Goal: Task Accomplishment & Management: Manage account settings

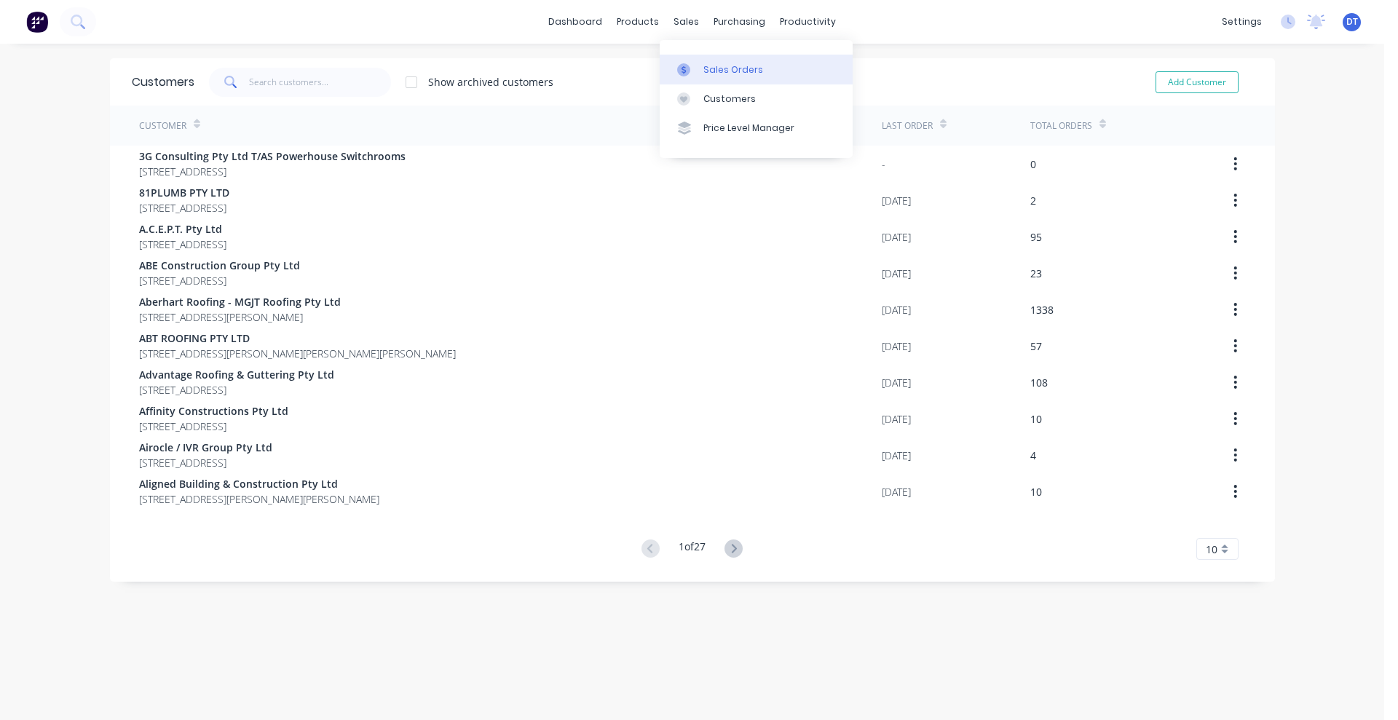
click at [693, 66] on div at bounding box center [688, 69] width 22 height 13
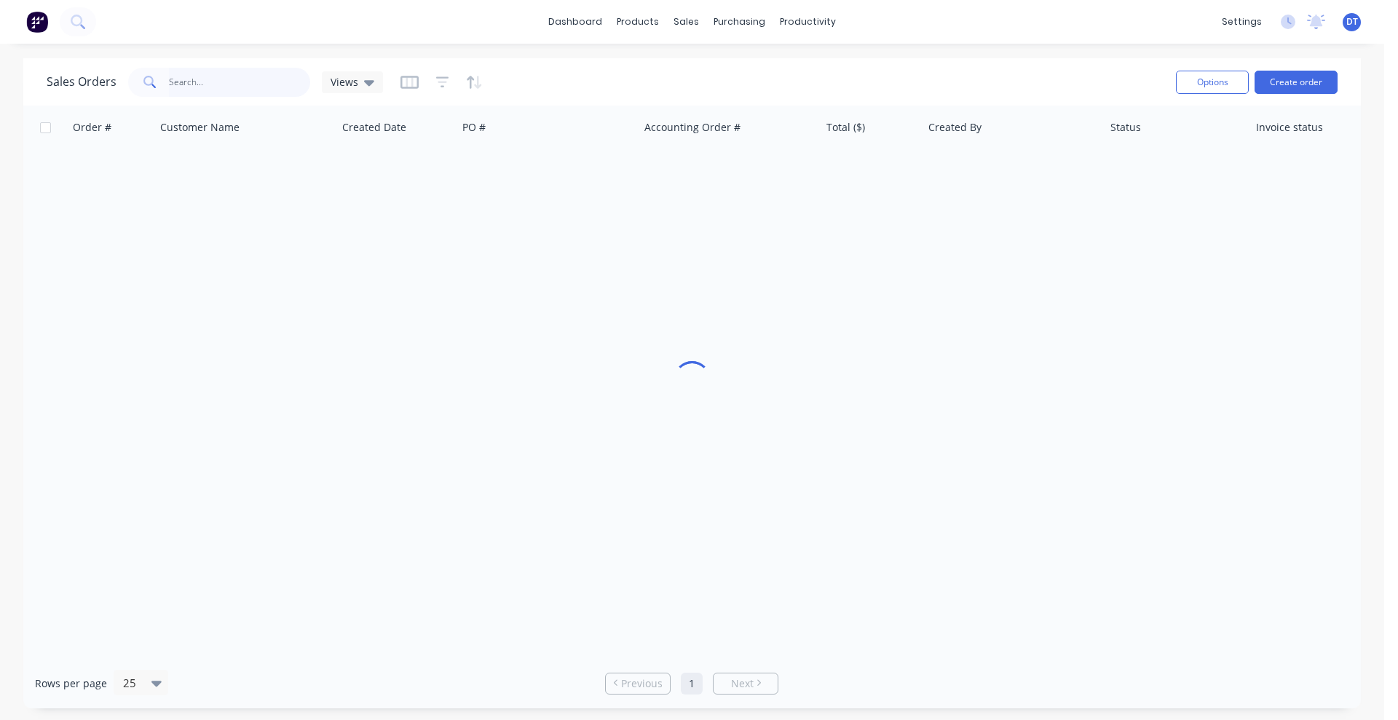
click at [204, 79] on input "text" at bounding box center [240, 82] width 142 height 29
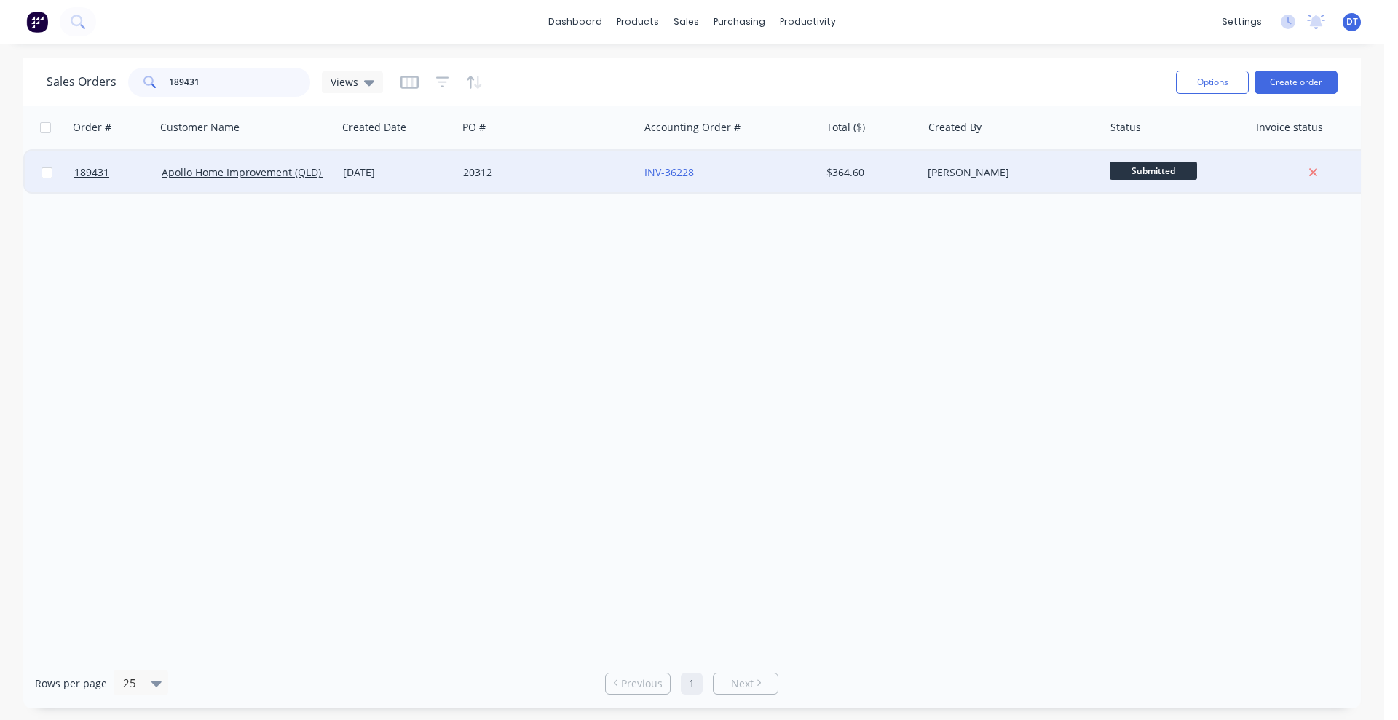
type input "189431"
click at [545, 179] on div "20312" at bounding box center [544, 172] width 162 height 15
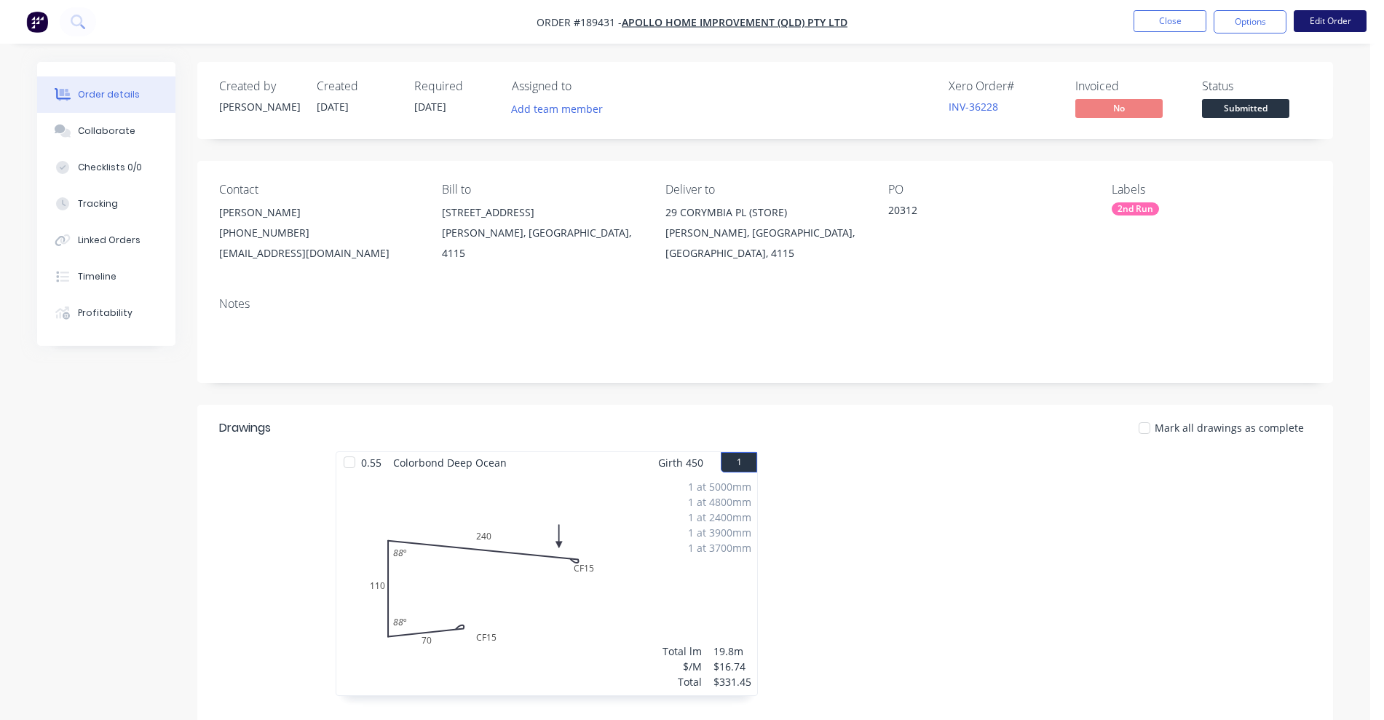
click at [1335, 12] on button "Edit Order" at bounding box center [1330, 21] width 73 height 22
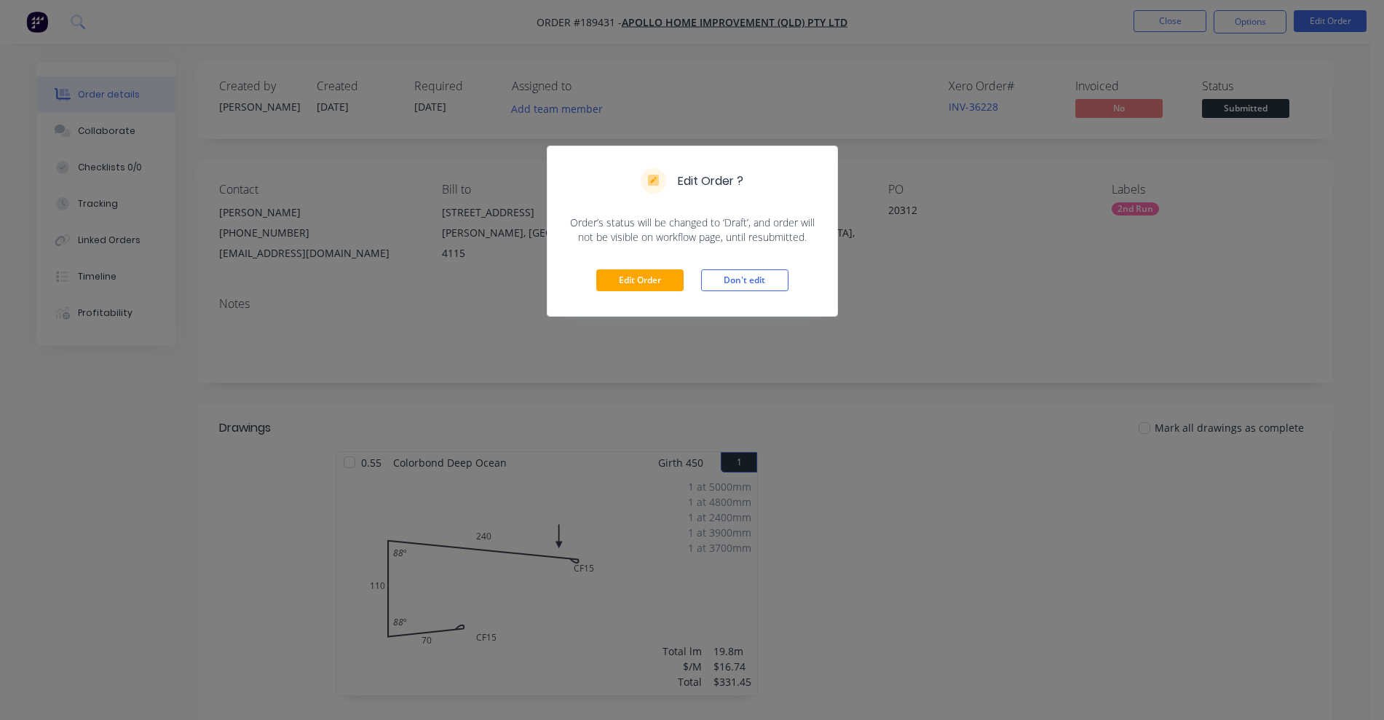
click at [664, 293] on div "Edit Order Don't edit" at bounding box center [692, 280] width 290 height 71
click at [665, 277] on button "Edit Order" at bounding box center [639, 280] width 87 height 22
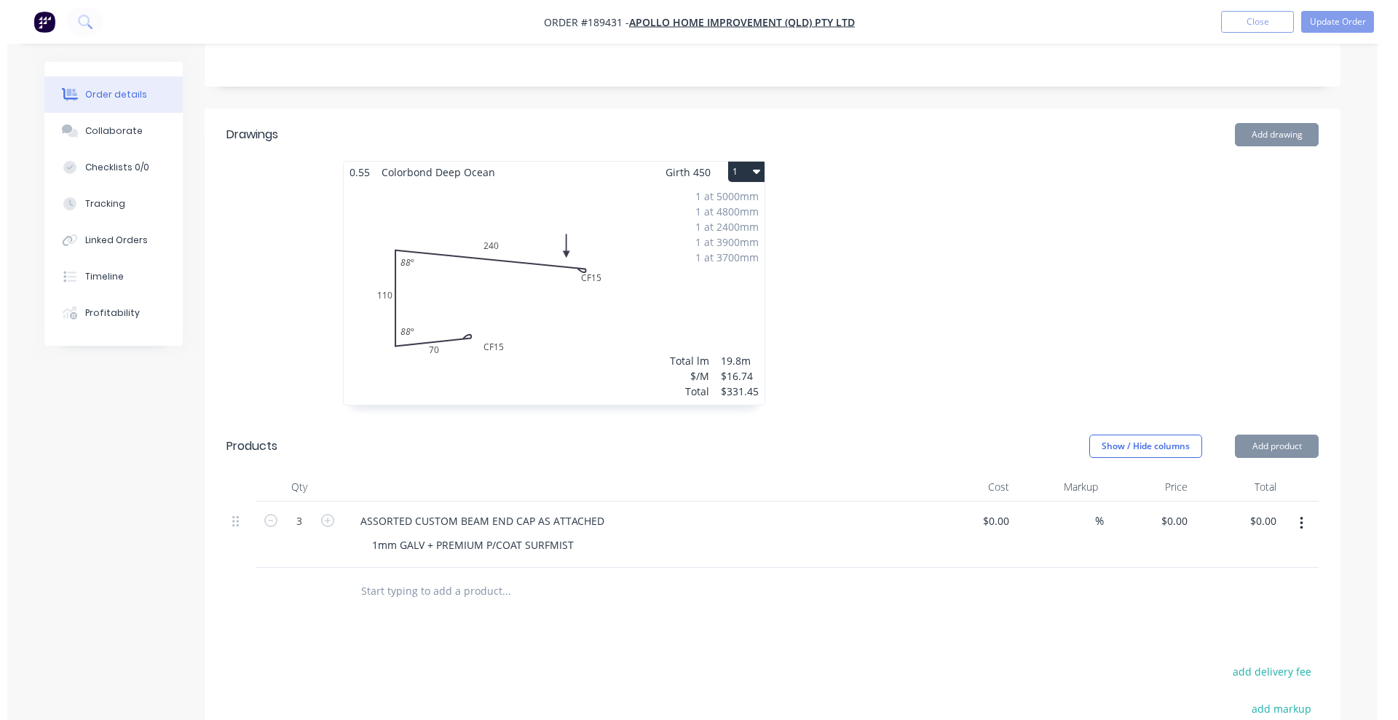
scroll to position [455, 0]
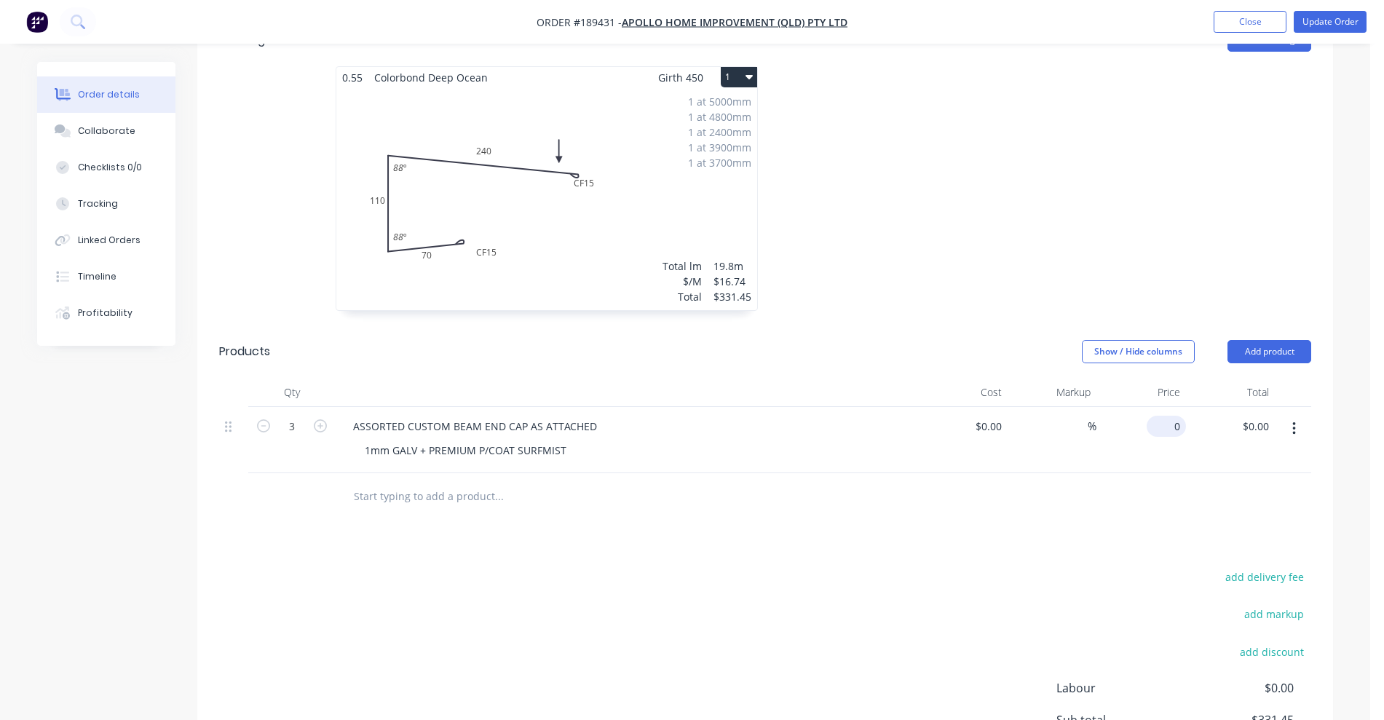
click at [1171, 416] on input "0" at bounding box center [1168, 426] width 33 height 21
type input "$26.50"
type input "$79.50"
click at [1161, 523] on div "Drawings Add drawing 0.55 Colorbond Deep Ocean Girth 450 1 0 CF 15 70 110 CF 15…" at bounding box center [765, 442] width 1136 height 856
click at [1328, 20] on button "Update Order" at bounding box center [1330, 22] width 73 height 22
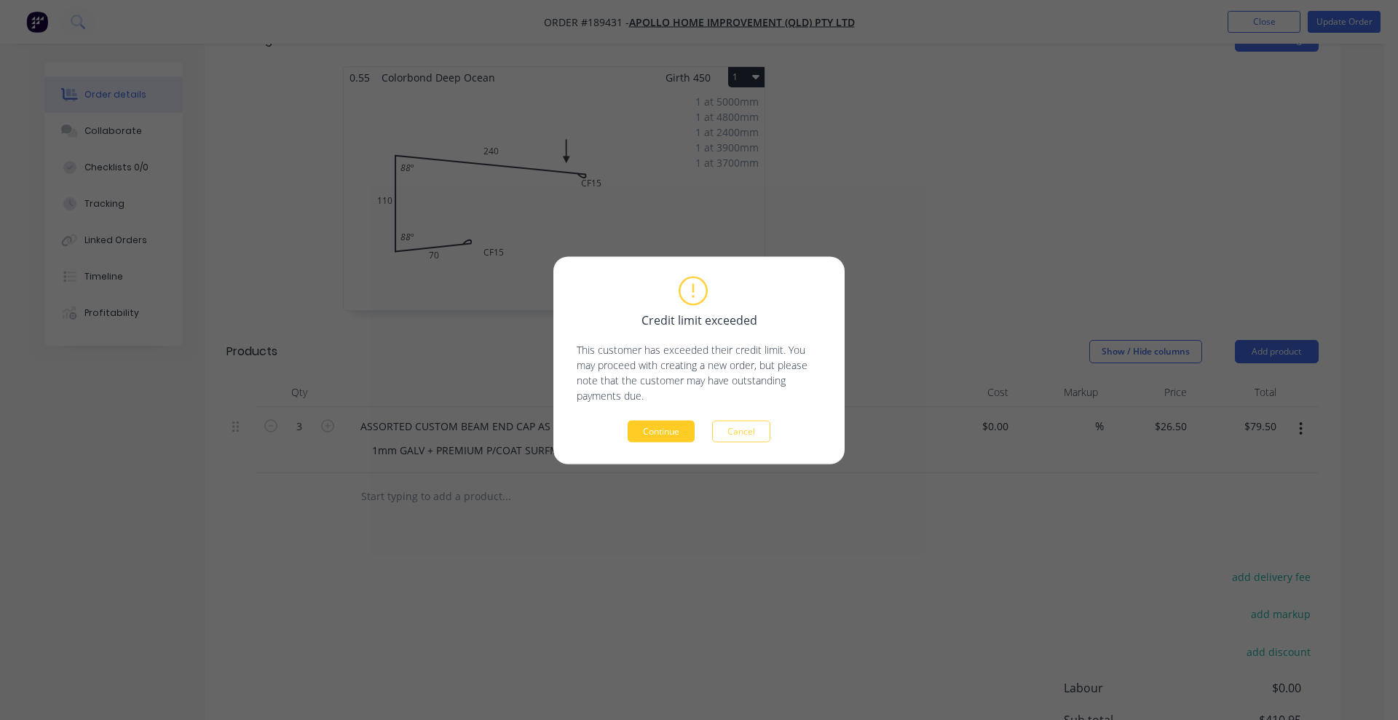
click at [647, 440] on button "Continue" at bounding box center [661, 431] width 67 height 22
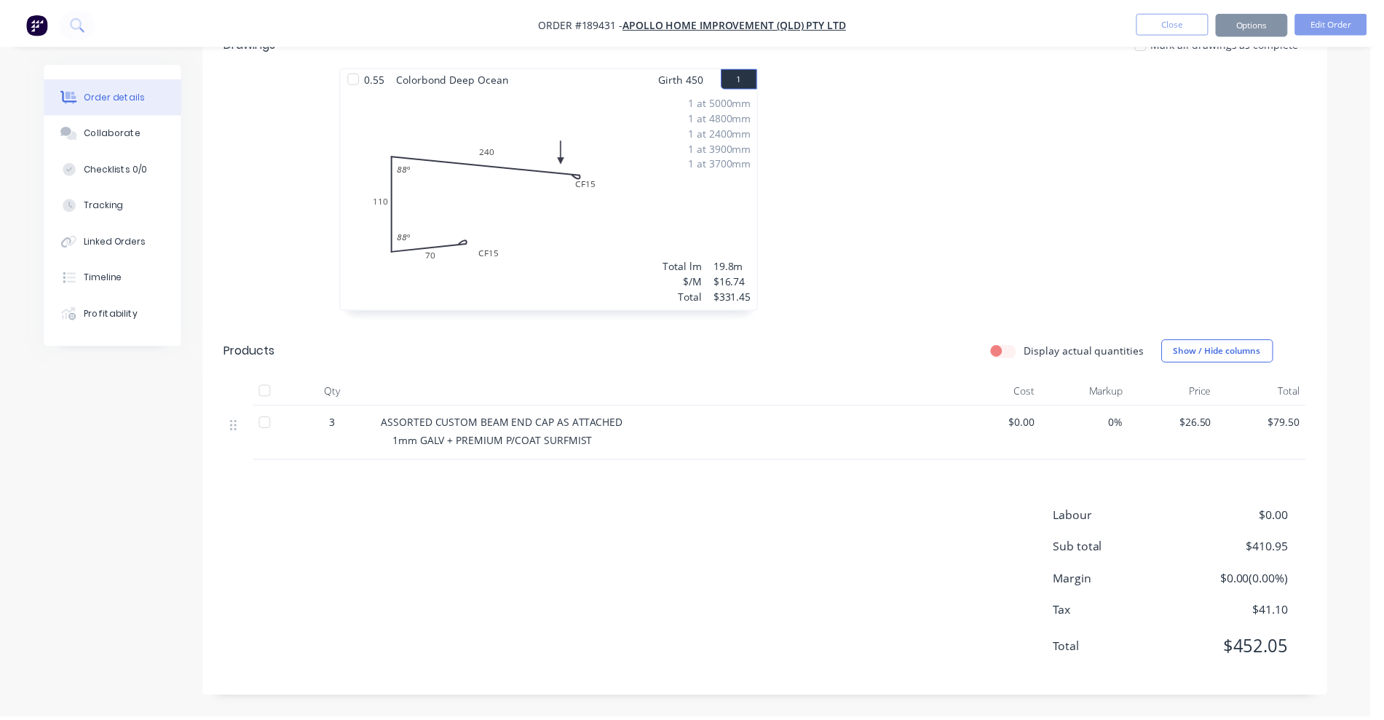
scroll to position [386, 0]
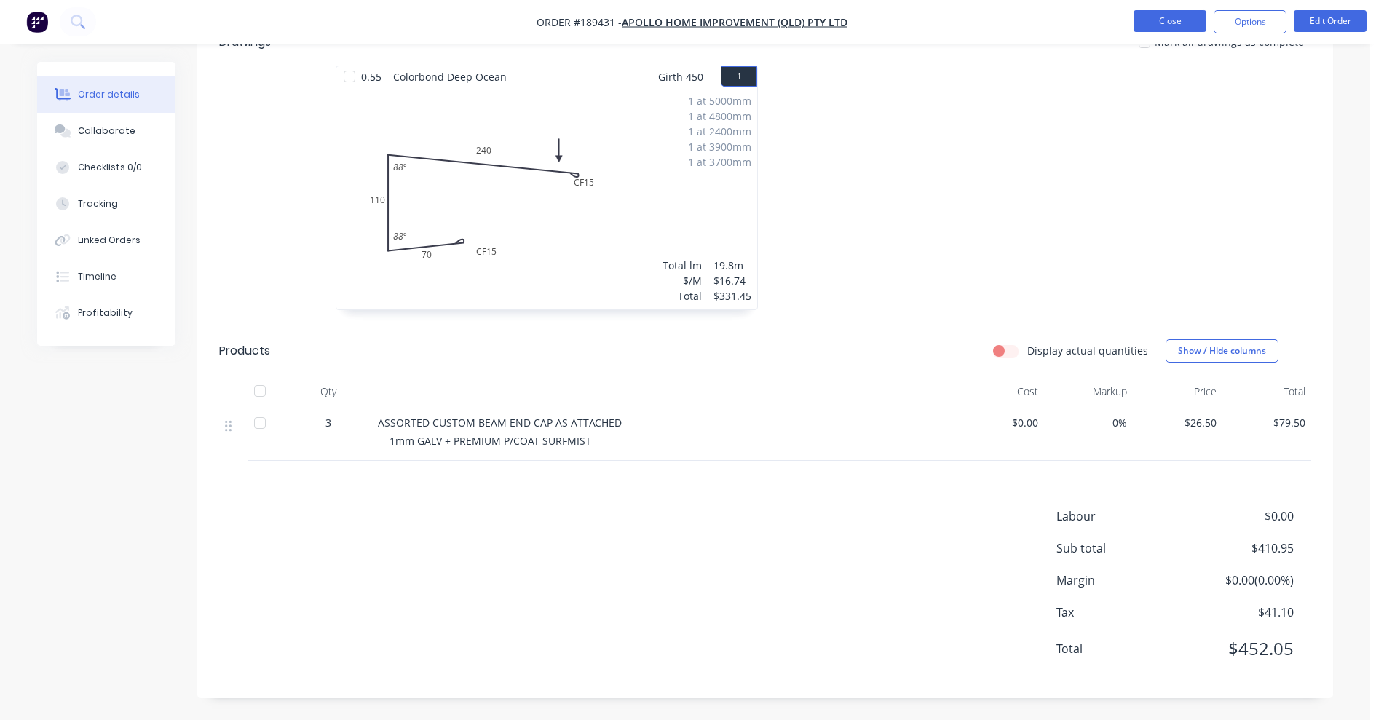
click at [1162, 22] on button "Close" at bounding box center [1170, 21] width 73 height 22
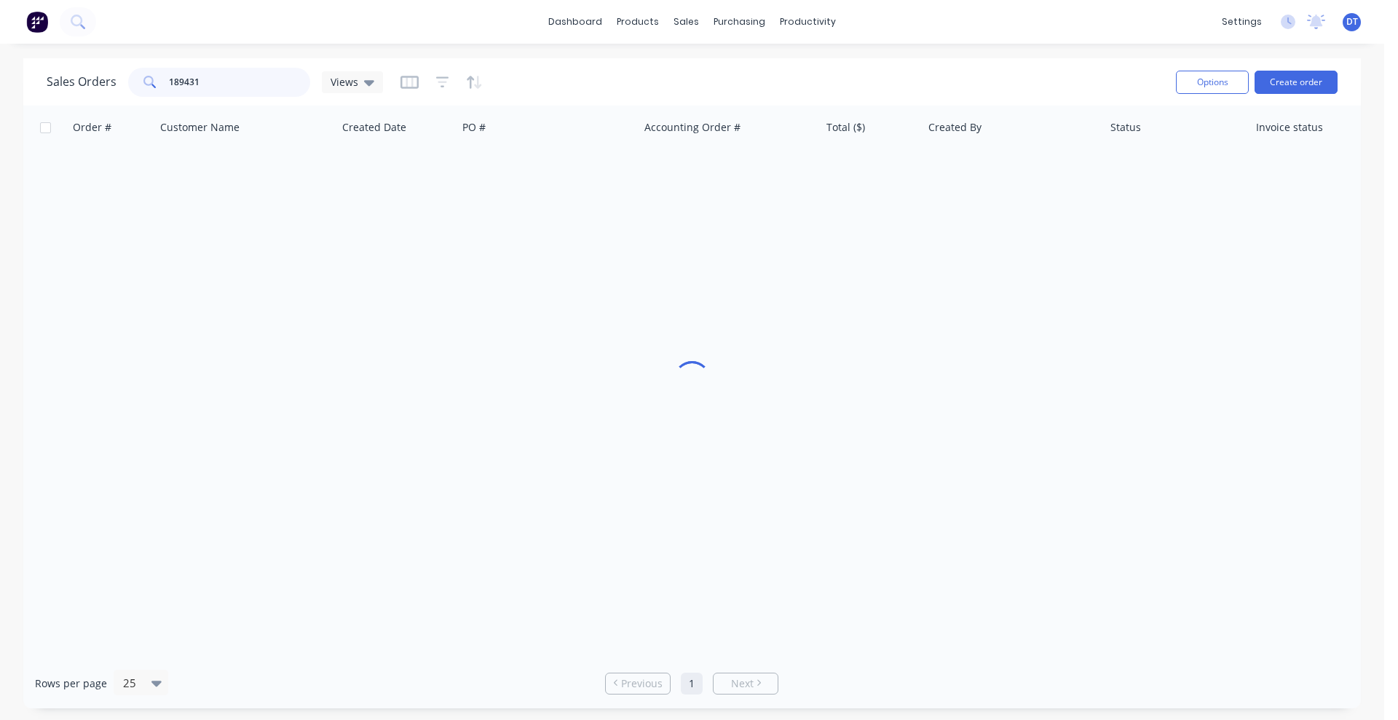
drag, startPoint x: 215, startPoint y: 79, endPoint x: 107, endPoint y: 75, distance: 107.8
click at [107, 75] on div "Sales Orders 189431 Views" at bounding box center [215, 82] width 336 height 29
drag, startPoint x: 174, startPoint y: 88, endPoint x: 122, endPoint y: 79, distance: 53.3
click at [128, 88] on div "190461" at bounding box center [219, 82] width 182 height 29
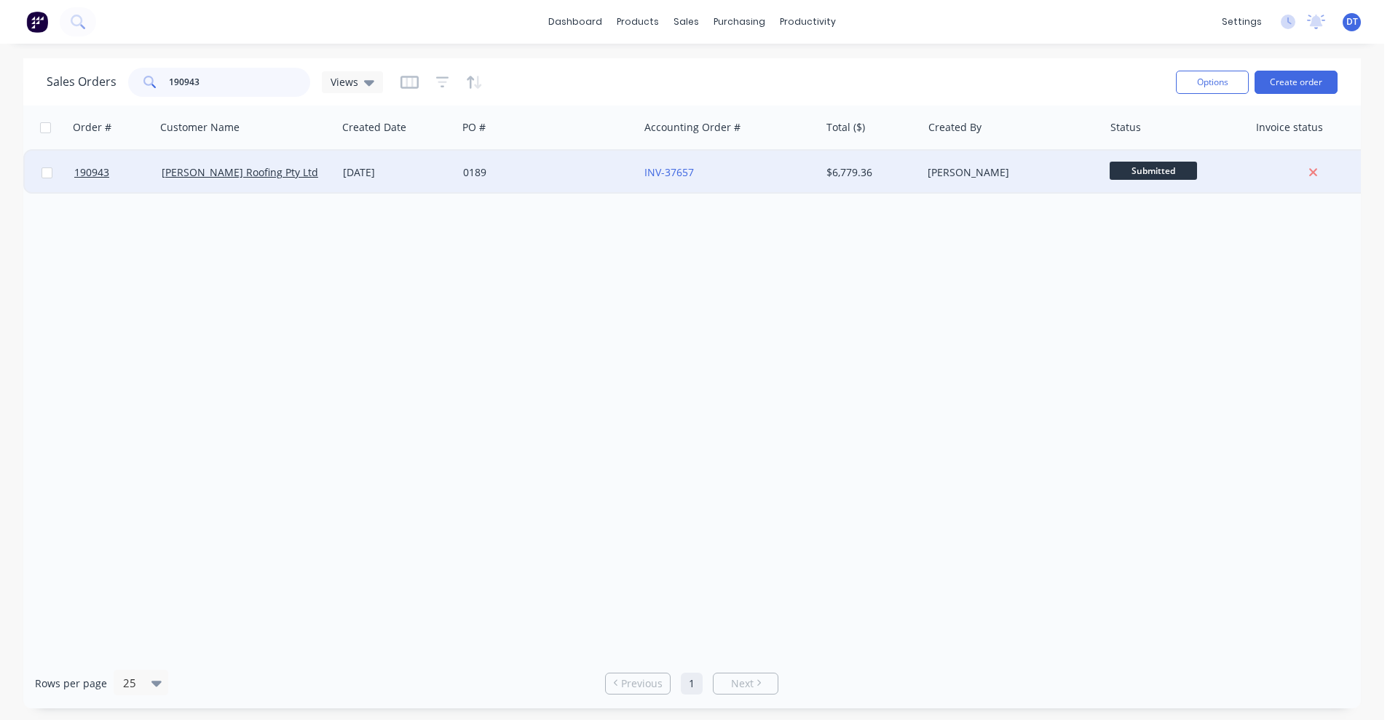
type input "190943"
click at [590, 165] on div "0189" at bounding box center [544, 172] width 162 height 15
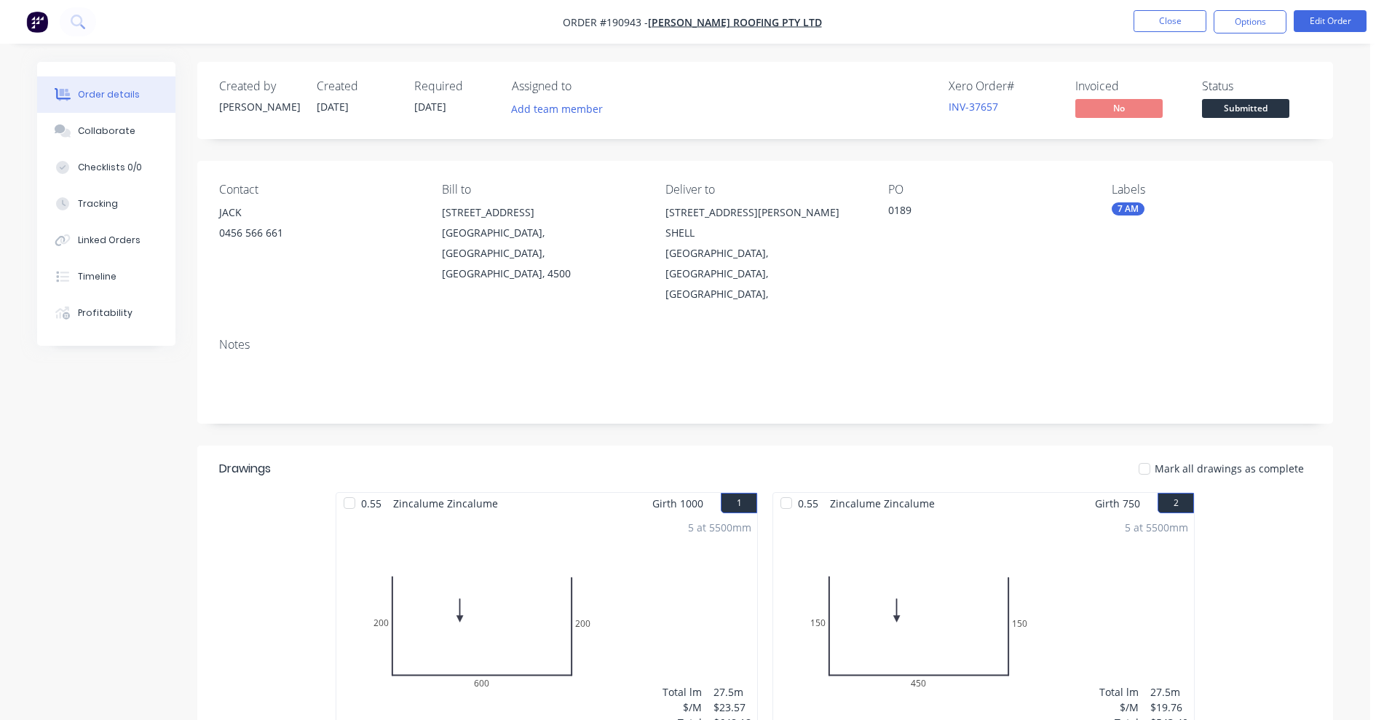
click at [1340, 5] on nav "Order #190943 - [PERSON_NAME] Roofing Pty Ltd Close Options Edit Order" at bounding box center [692, 22] width 1384 height 44
click at [1340, 31] on button "Edit Order" at bounding box center [1330, 21] width 73 height 22
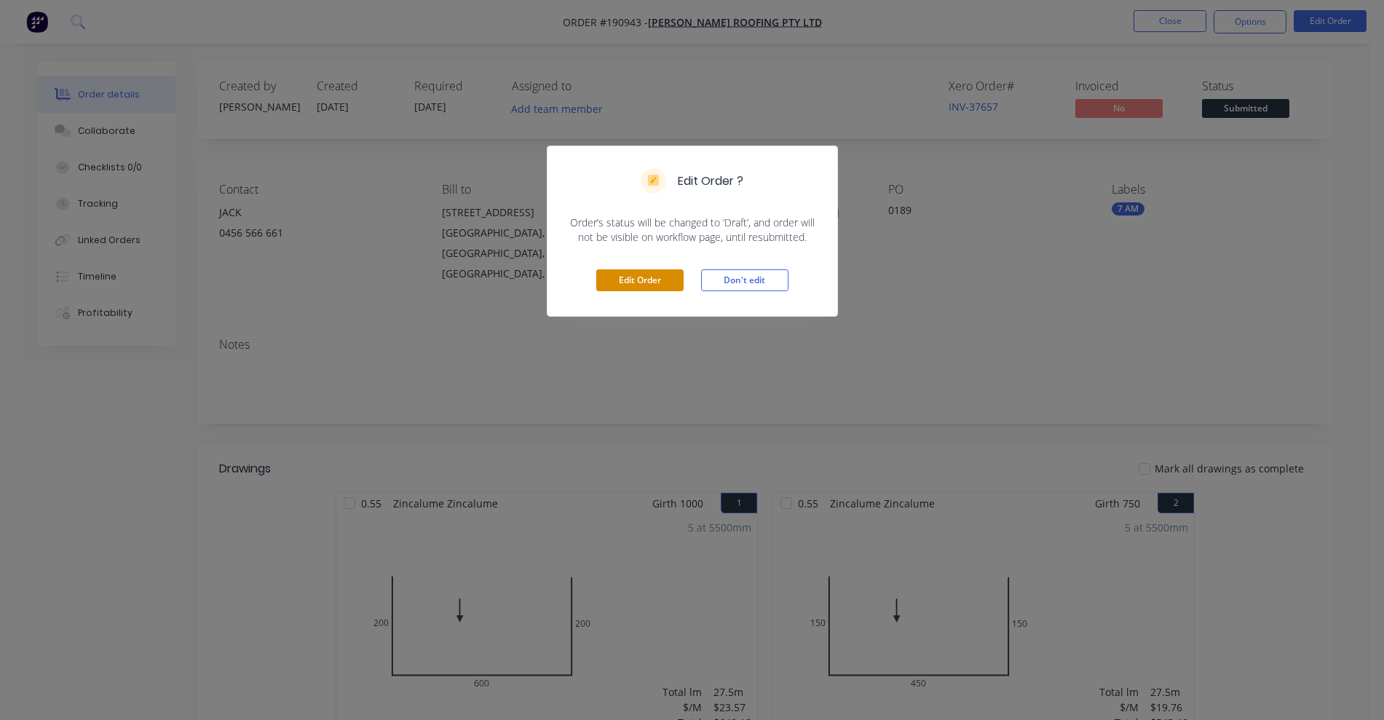
click at [631, 281] on button "Edit Order" at bounding box center [639, 280] width 87 height 22
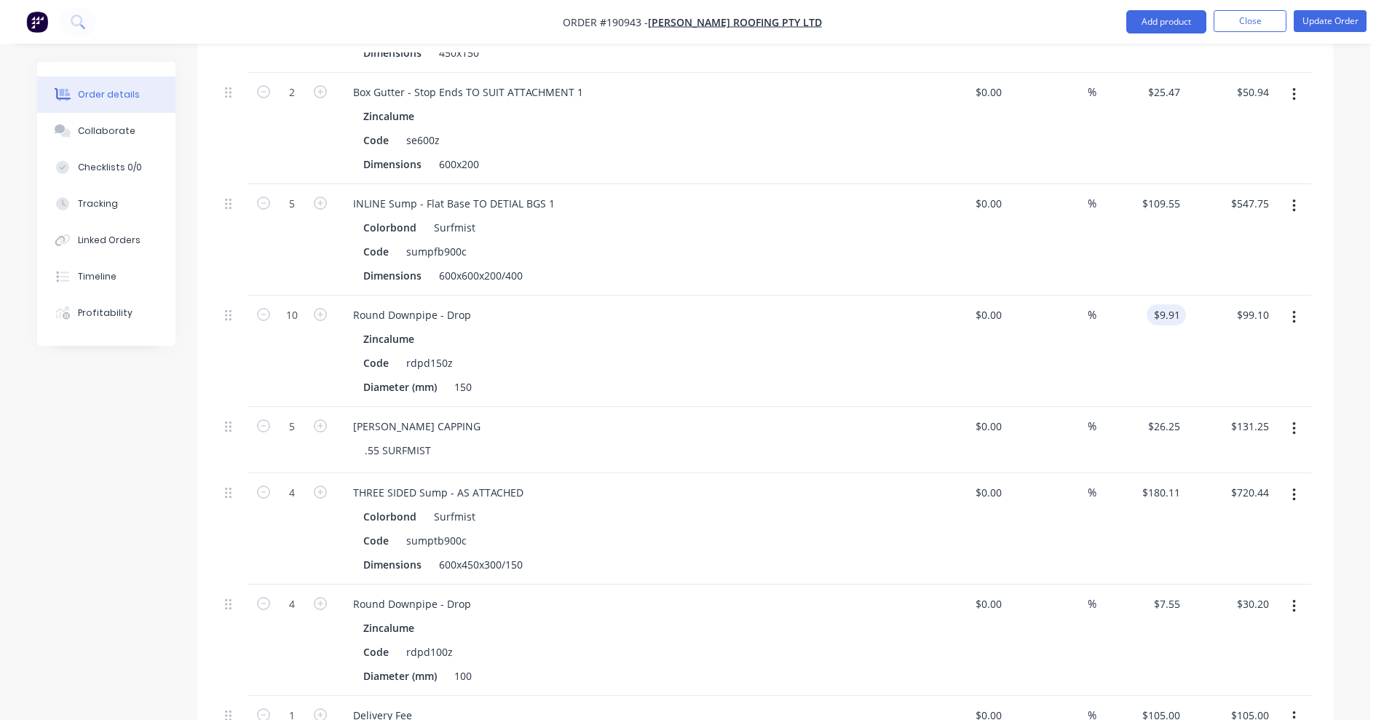
scroll to position [1820, 0]
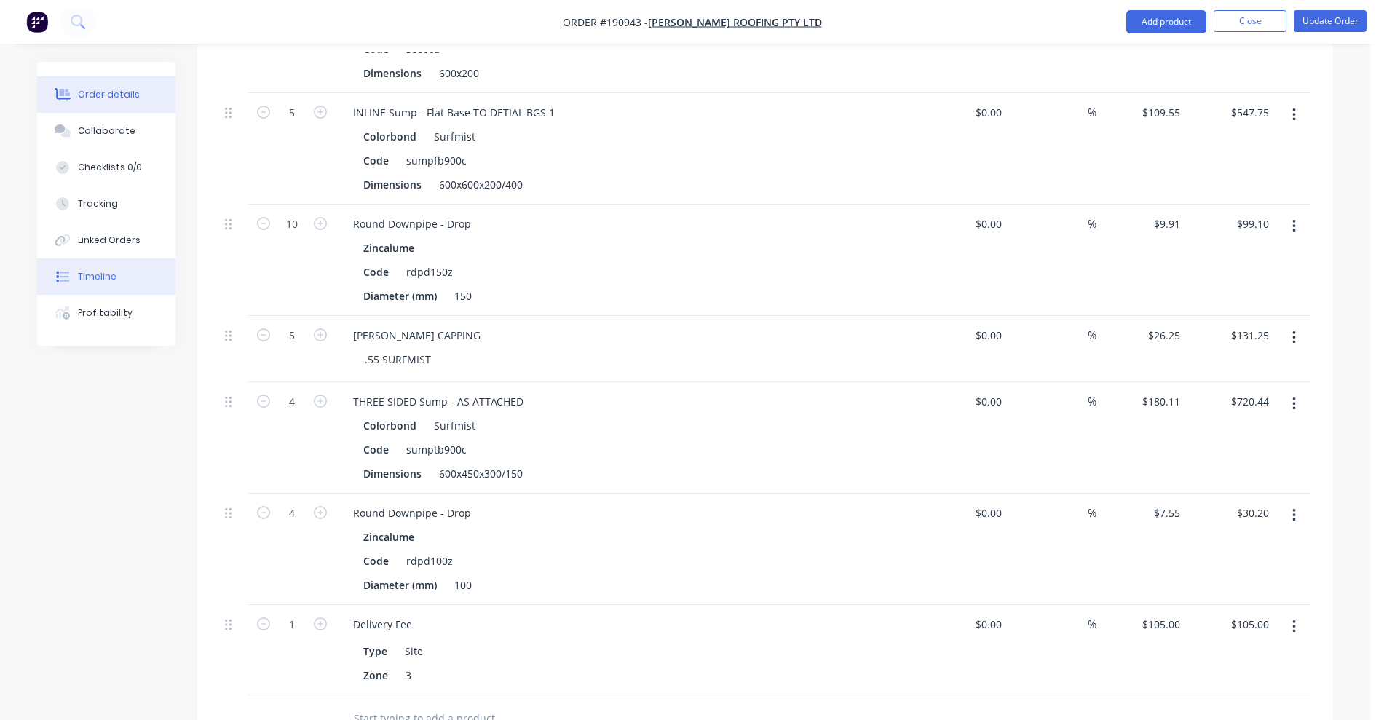
click at [108, 267] on button "Timeline" at bounding box center [106, 276] width 138 height 36
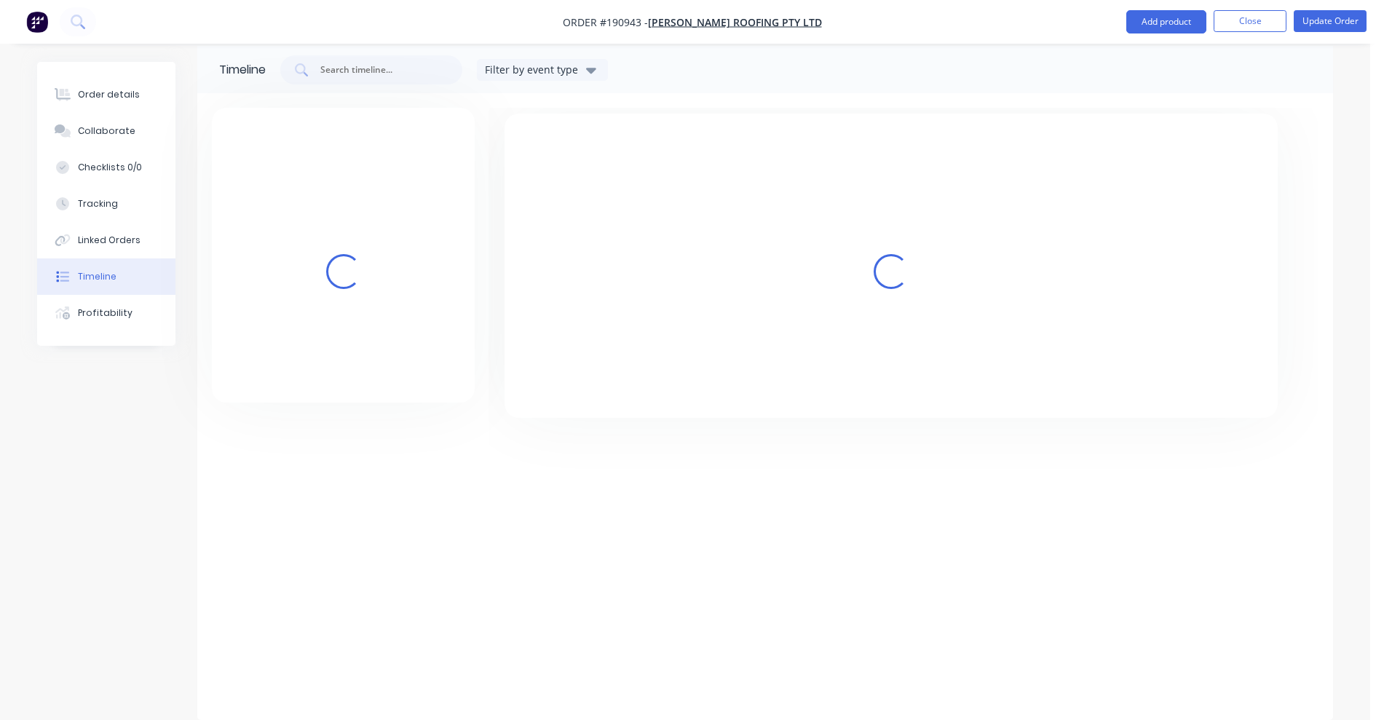
scroll to position [28, 0]
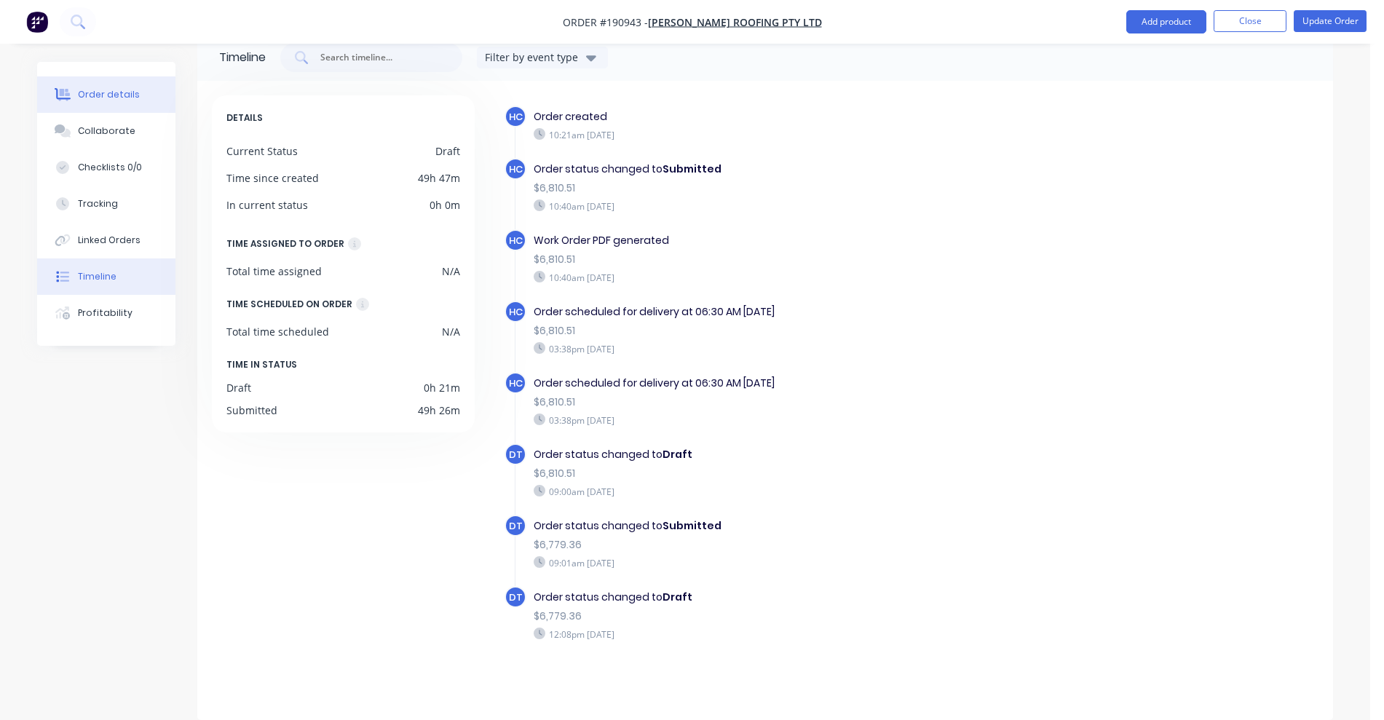
click at [66, 98] on icon at bounding box center [63, 94] width 17 height 12
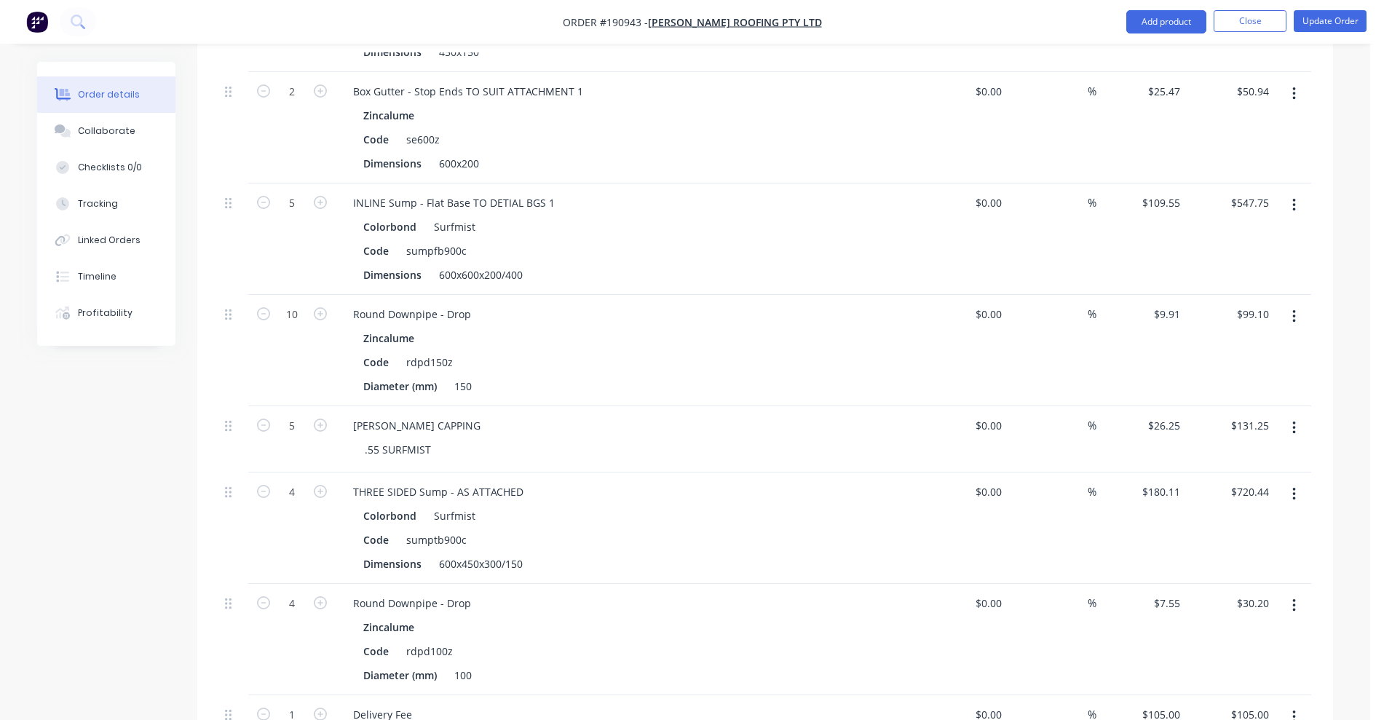
scroll to position [1757, 0]
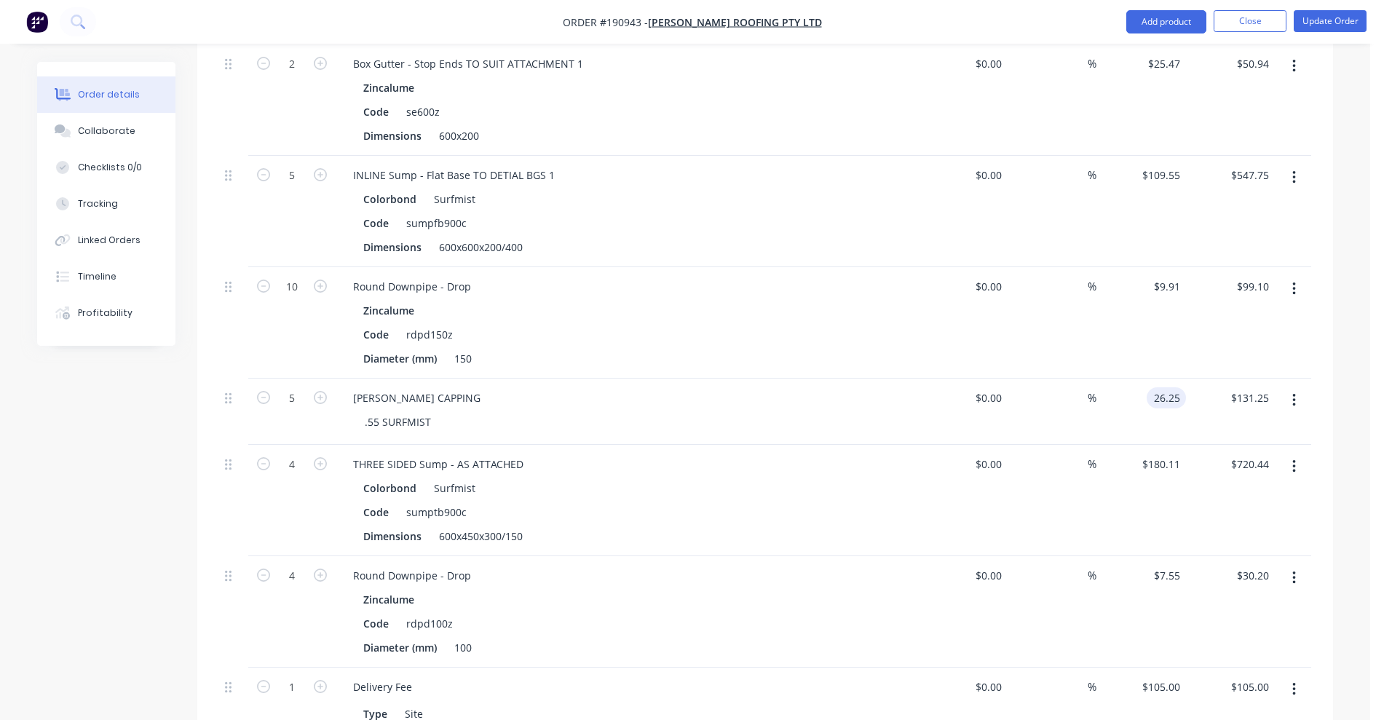
click at [1171, 403] on input "26.25" at bounding box center [1168, 397] width 33 height 21
click at [1175, 401] on input "25." at bounding box center [1175, 397] width 22 height 21
click at [1182, 393] on input "25." at bounding box center [1175, 397] width 22 height 21
click at [1179, 399] on input "25." at bounding box center [1175, 397] width 22 height 21
type input "$25.00"
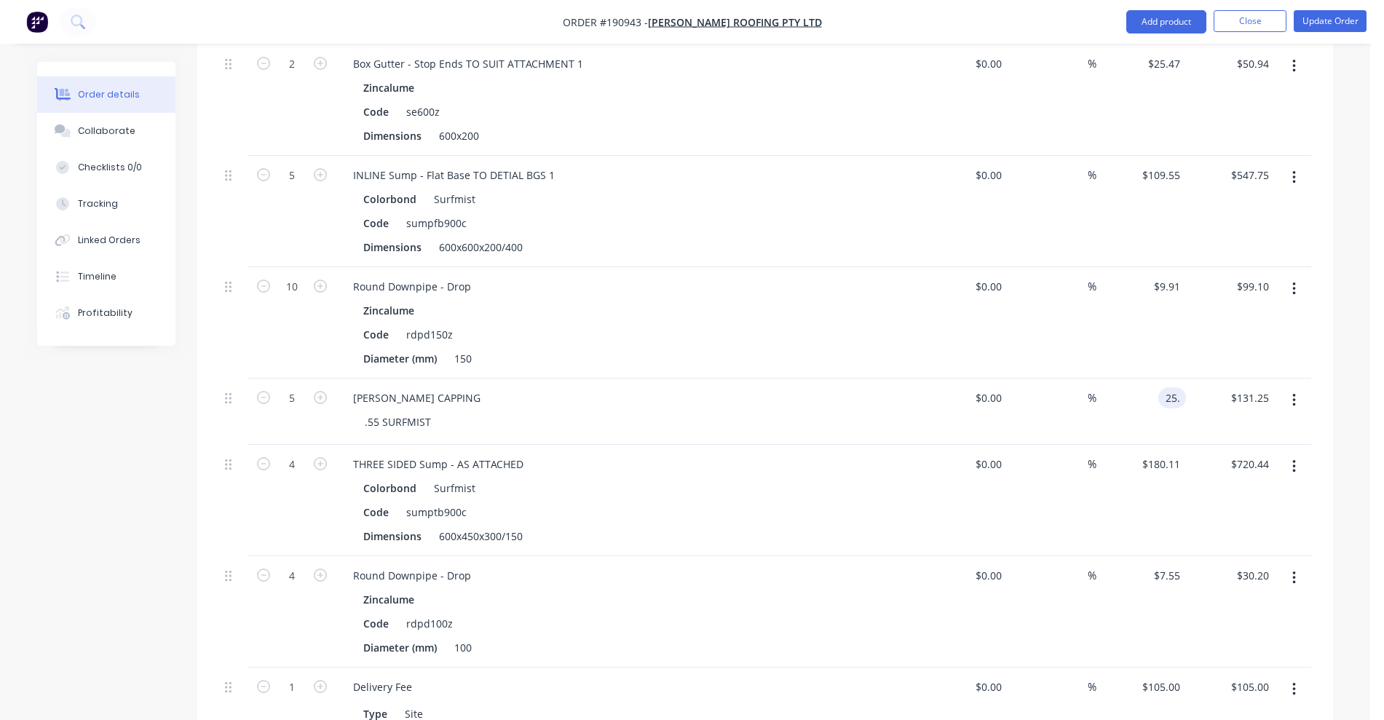
type input "$125.00"
click at [794, 405] on div "[PERSON_NAME] CAPPING" at bounding box center [626, 397] width 571 height 21
drag, startPoint x: 381, startPoint y: 422, endPoint x: 533, endPoint y: 432, distance: 152.5
click at [533, 432] on div "[PERSON_NAME] CAPPING .55 SURFMIST" at bounding box center [627, 412] width 582 height 66
click at [1174, 387] on input "25" at bounding box center [1166, 397] width 39 height 21
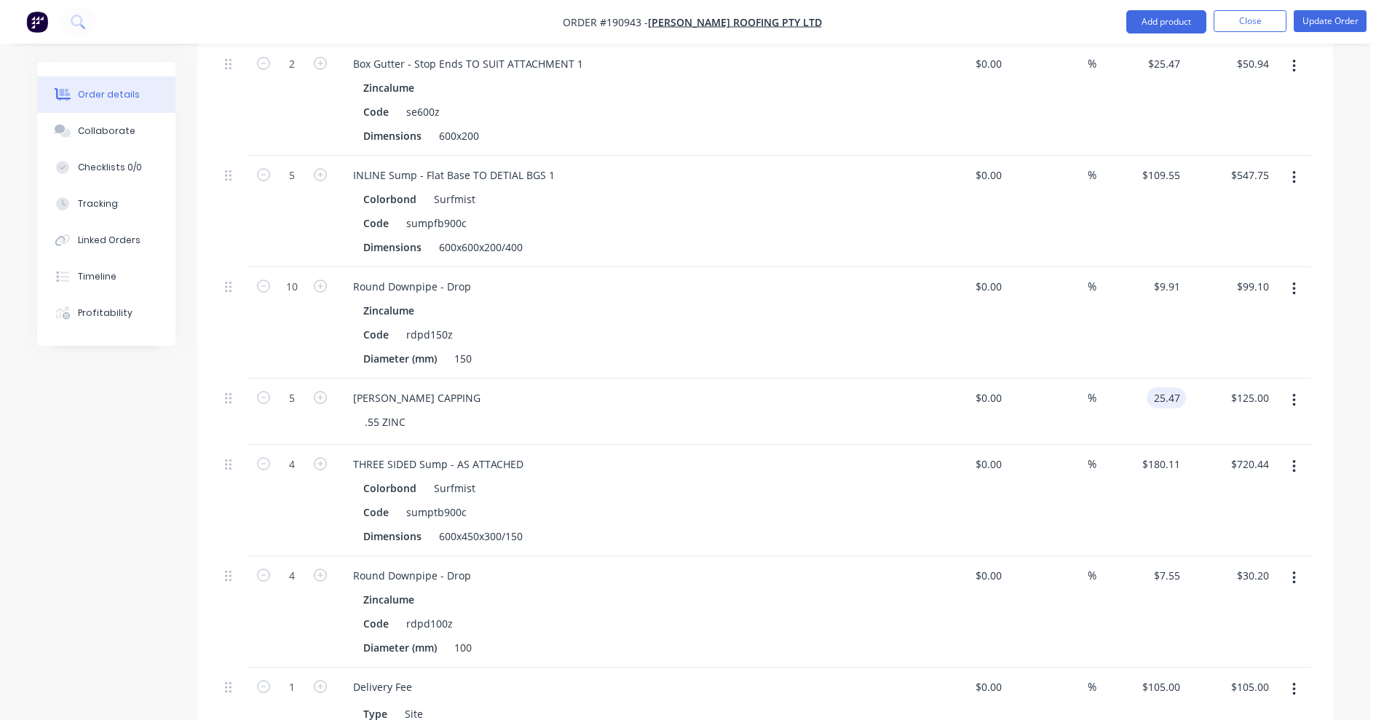
type input "$25.47"
type input "$127.35"
click at [847, 440] on div "[PERSON_NAME] CAPPING .55 ZINC" at bounding box center [627, 412] width 582 height 66
click at [1291, 181] on button "button" at bounding box center [1294, 178] width 34 height 26
click at [671, 201] on div "Colorbond Surfmist" at bounding box center [626, 199] width 527 height 21
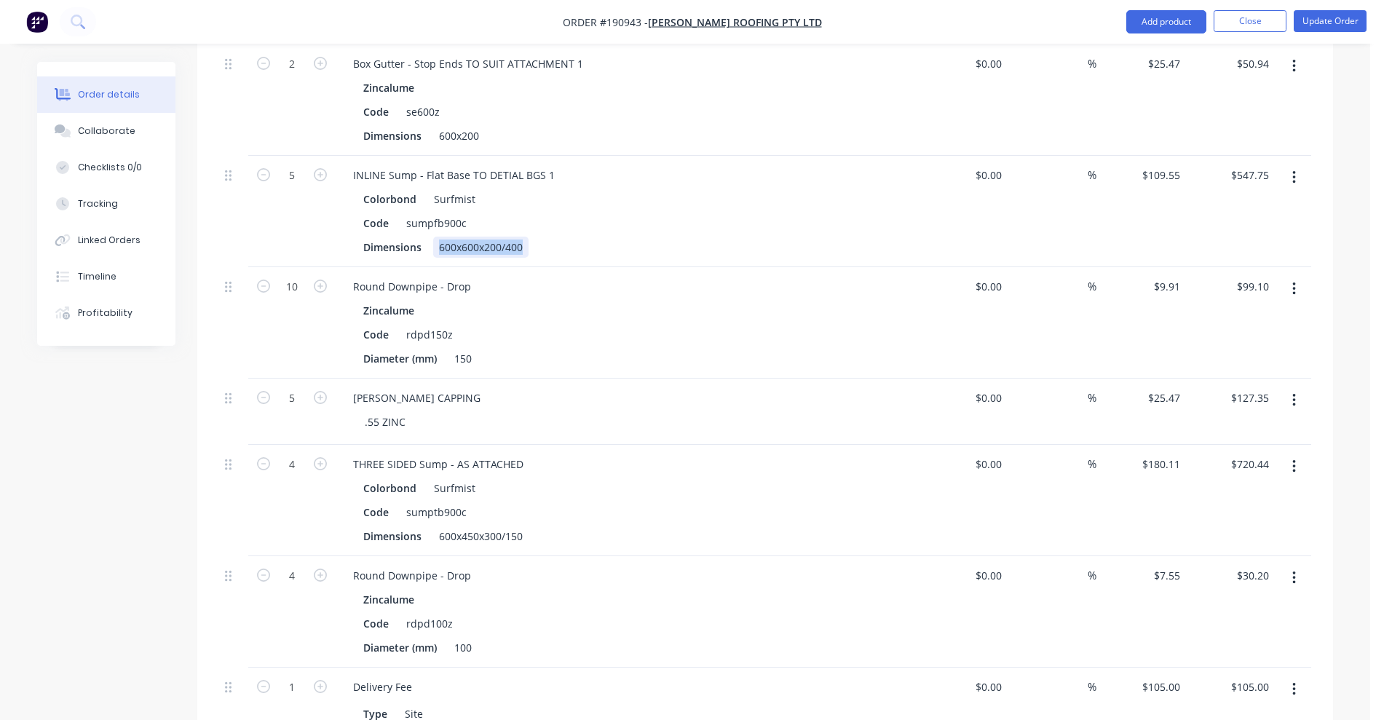
drag, startPoint x: 446, startPoint y: 247, endPoint x: 542, endPoint y: 250, distance: 96.2
click at [542, 250] on div "Dimensions 600x600x200/400" at bounding box center [623, 247] width 533 height 21
copy div "600x600x200/400"
click at [1292, 175] on icon "button" at bounding box center [1294, 178] width 4 height 16
click at [1250, 218] on div "Edit" at bounding box center [1242, 215] width 112 height 21
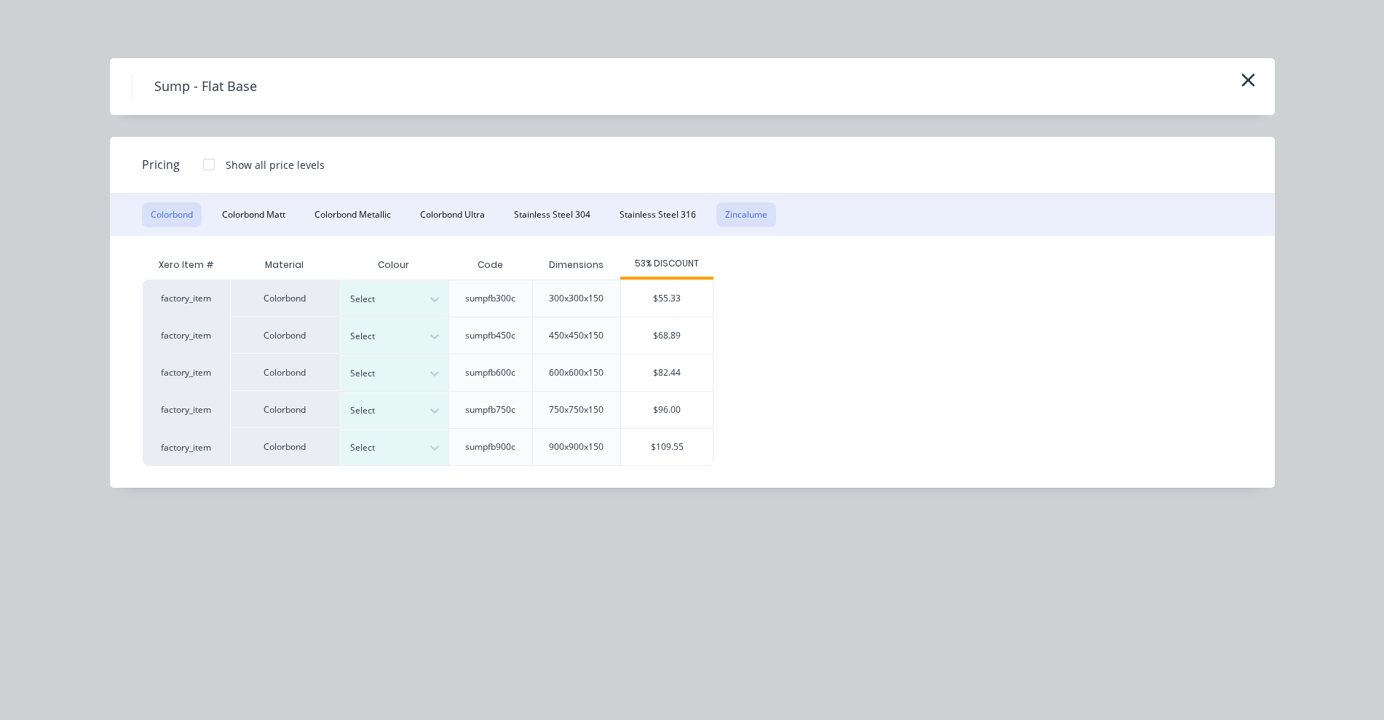
click at [744, 216] on button "Zincalume" at bounding box center [746, 214] width 60 height 25
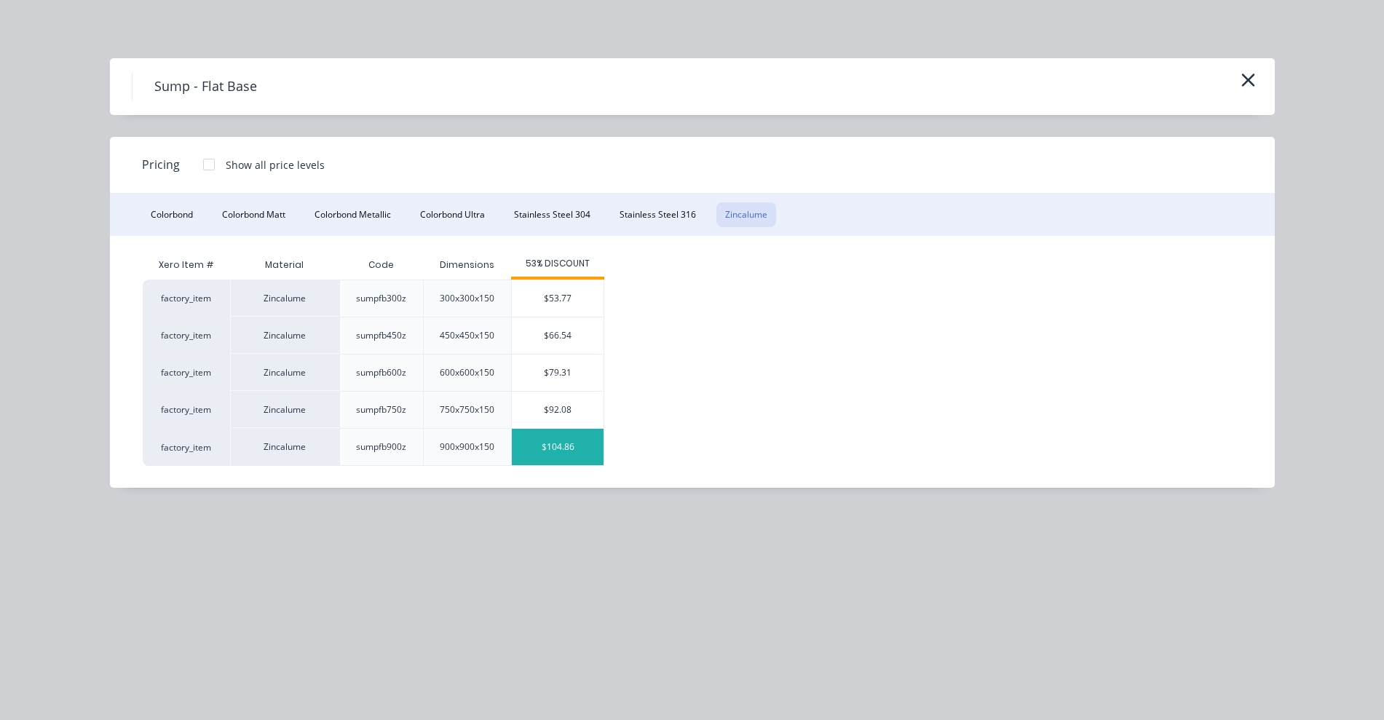
click at [566, 448] on div "$104.86" at bounding box center [558, 447] width 92 height 36
type input "$104.86"
type input "$524.30"
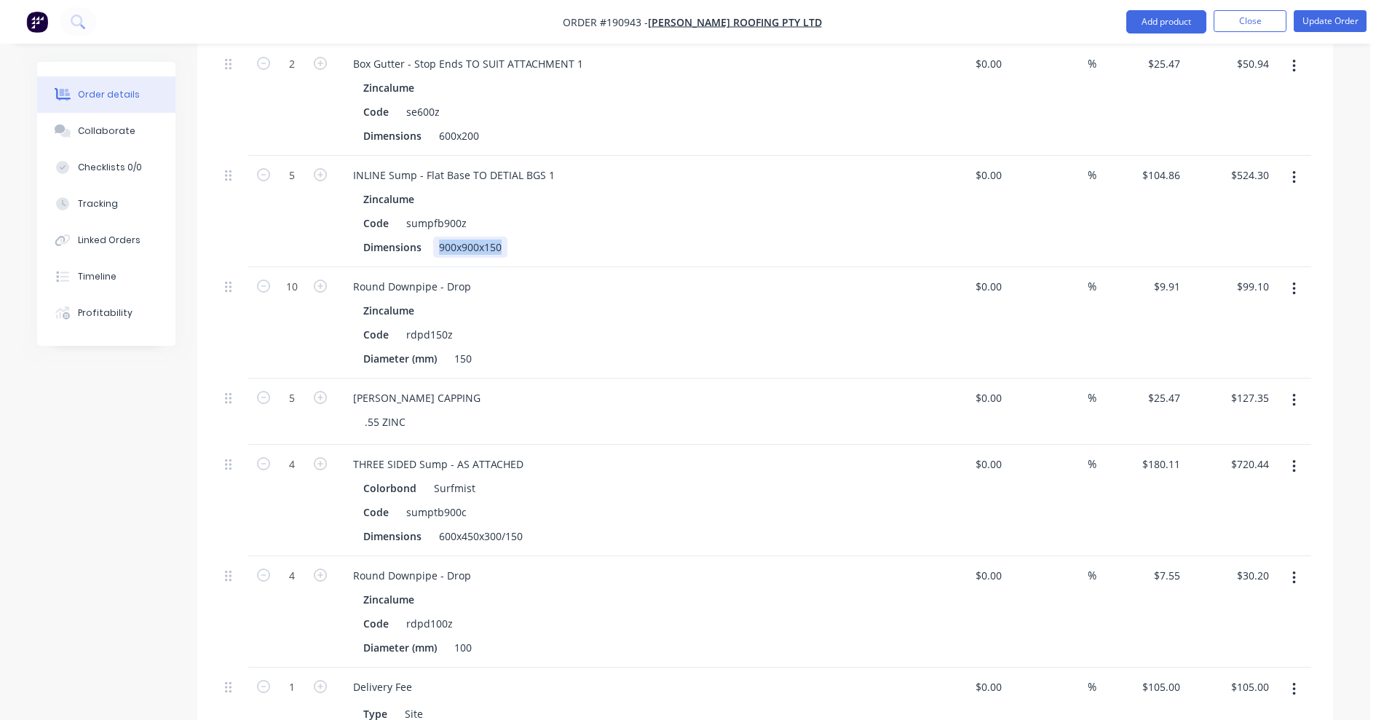
drag, startPoint x: 432, startPoint y: 247, endPoint x: 535, endPoint y: 258, distance: 103.2
click at [535, 258] on div "INLINE Sump - Flat Base TO DETIAL BGS 1 Zincalume Code sumpfb900z Dimensions 90…" at bounding box center [627, 211] width 582 height 111
paste div
click at [780, 219] on div "Code sumpfb900z" at bounding box center [623, 223] width 533 height 21
click at [1292, 170] on icon "button" at bounding box center [1294, 178] width 4 height 16
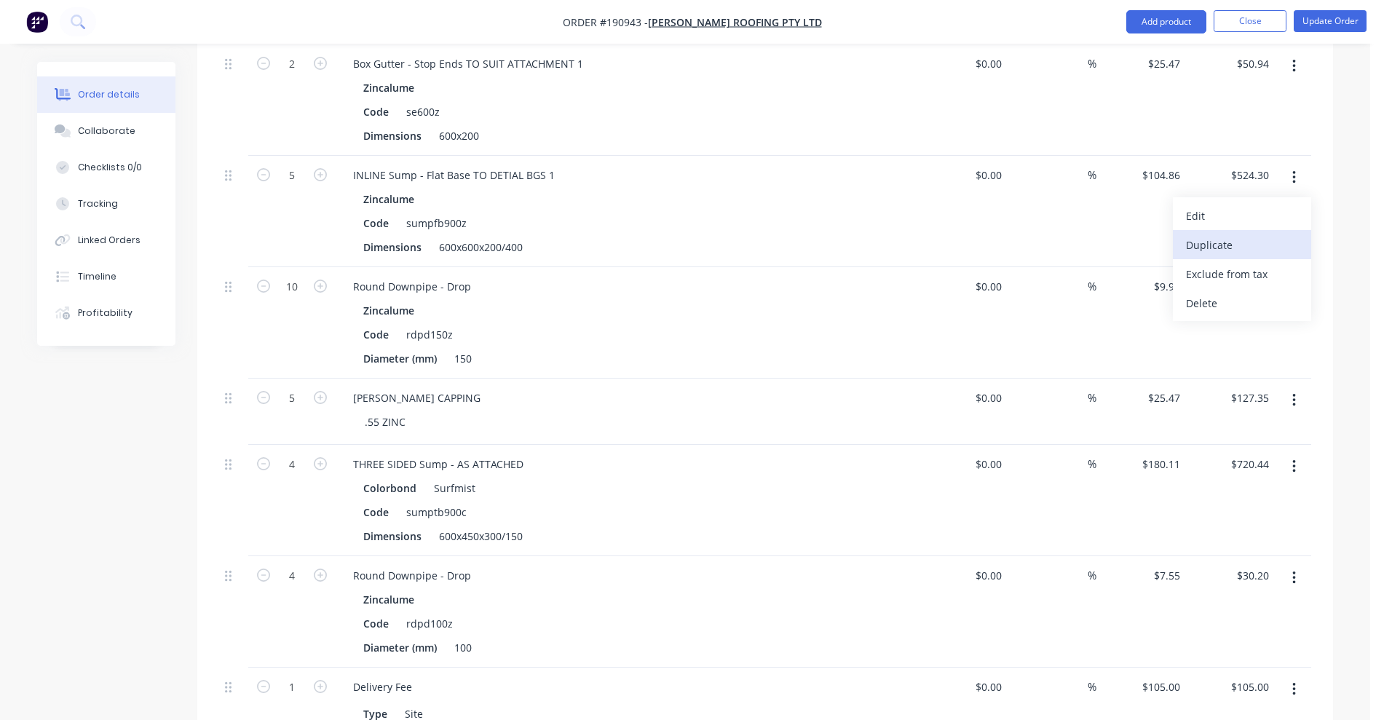
click at [1246, 247] on div "Duplicate" at bounding box center [1242, 244] width 112 height 21
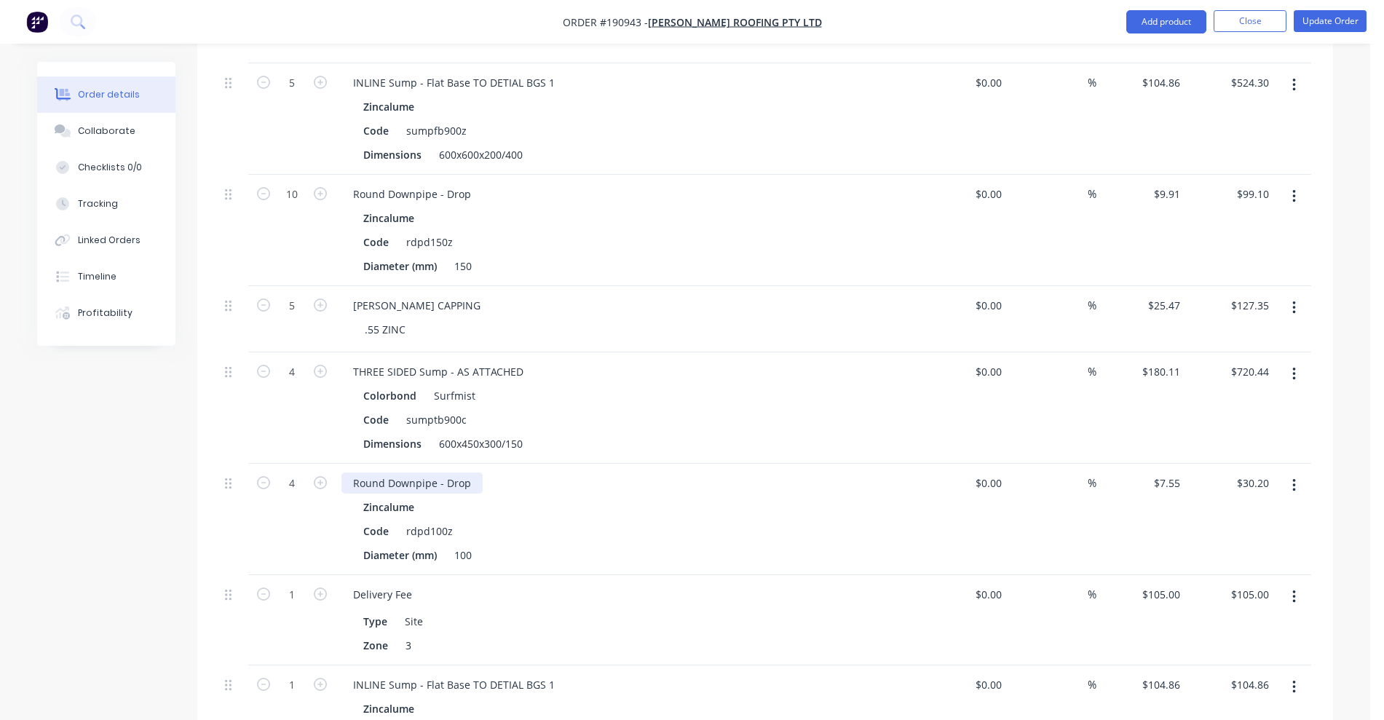
scroll to position [1939, 0]
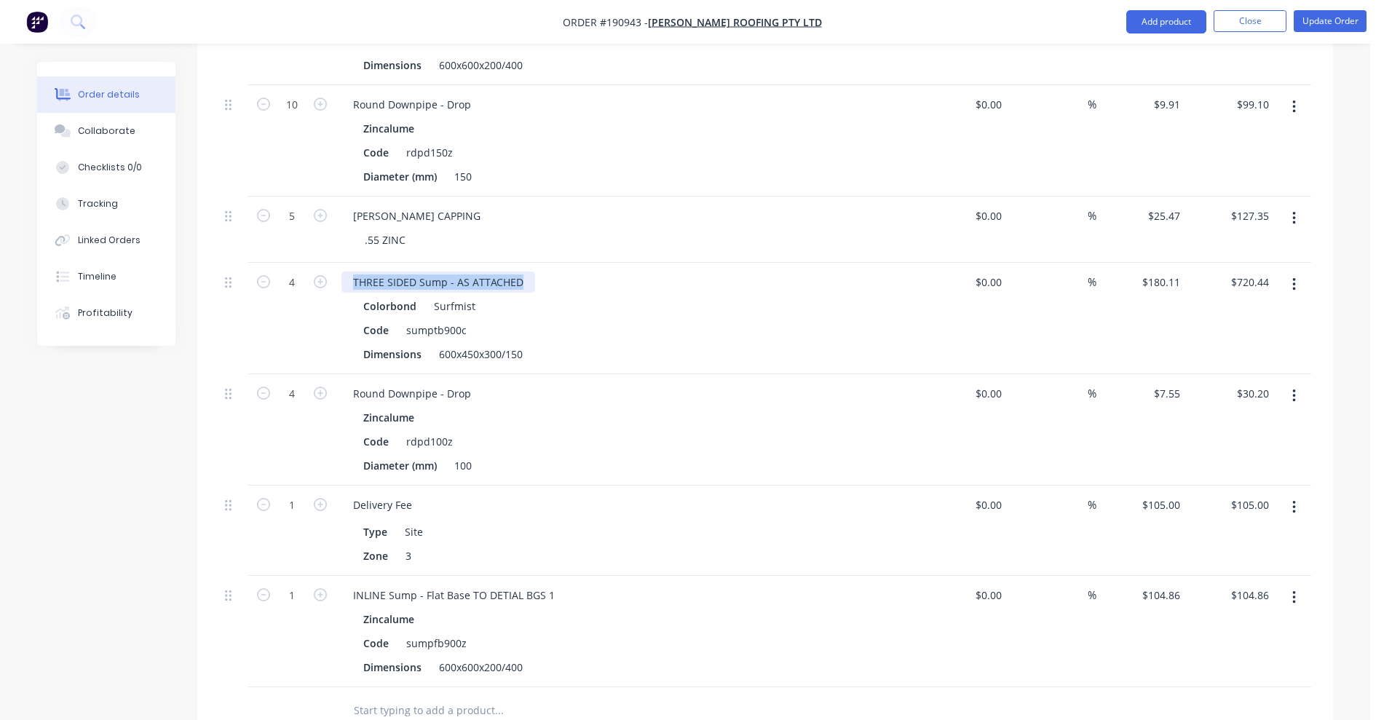
drag, startPoint x: 351, startPoint y: 280, endPoint x: 525, endPoint y: 276, distance: 174.1
click at [525, 276] on div "THREE SIDED Sump - AS ATTACHED" at bounding box center [438, 282] width 194 height 21
copy div "THREE SIDED Sump - AS ATTACHED"
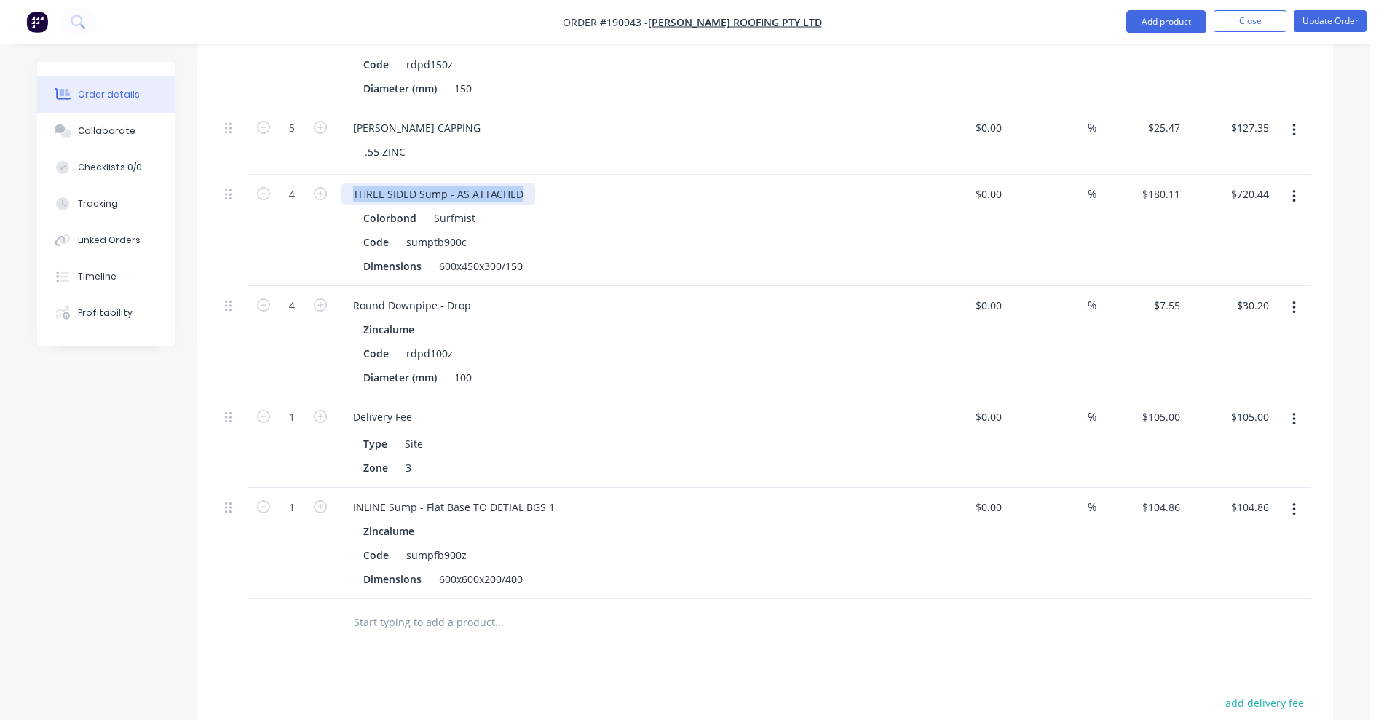
scroll to position [2121, 0]
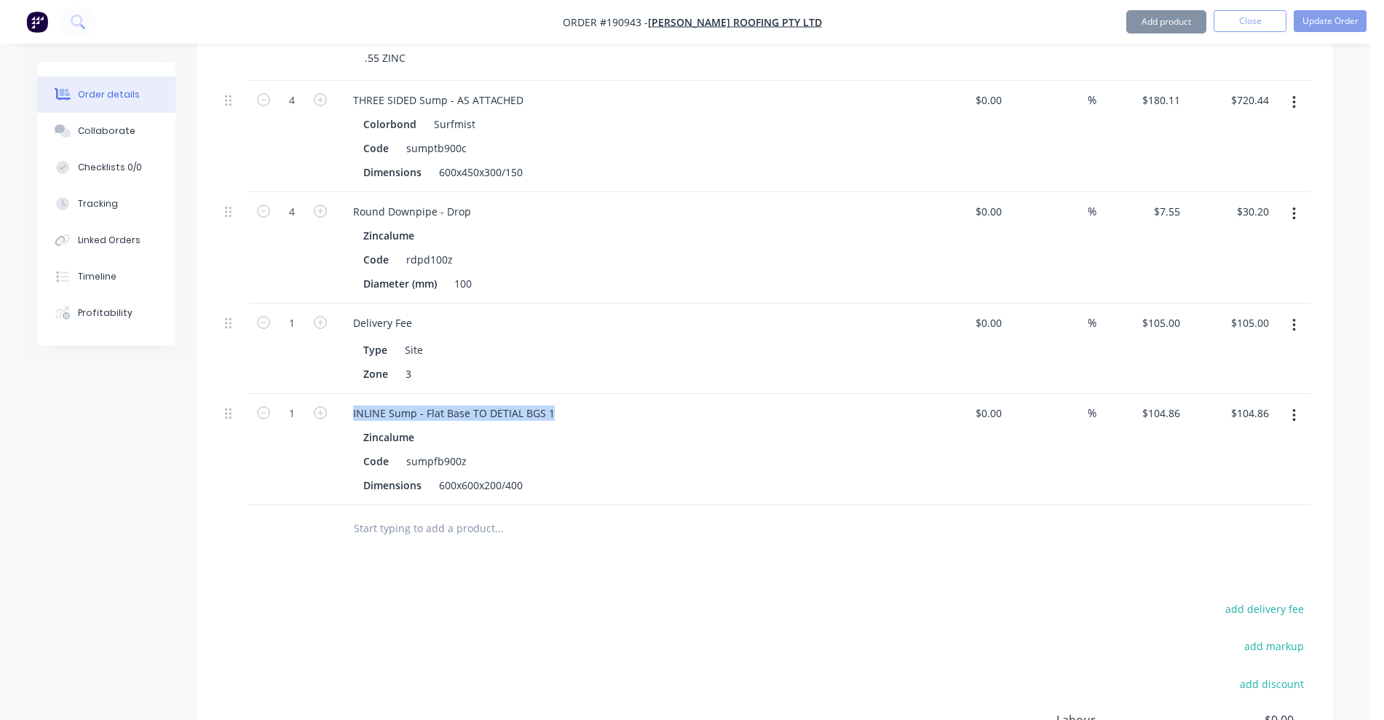
drag, startPoint x: 349, startPoint y: 408, endPoint x: 593, endPoint y: 406, distance: 244.6
click at [593, 406] on div "INLINE Sump - Flat Base TO DETIAL BGS 1" at bounding box center [626, 413] width 571 height 21
paste div
drag, startPoint x: 439, startPoint y: 487, endPoint x: 553, endPoint y: 486, distance: 114.3
click at [553, 486] on div "Dimensions 600x600x200/400" at bounding box center [623, 485] width 533 height 21
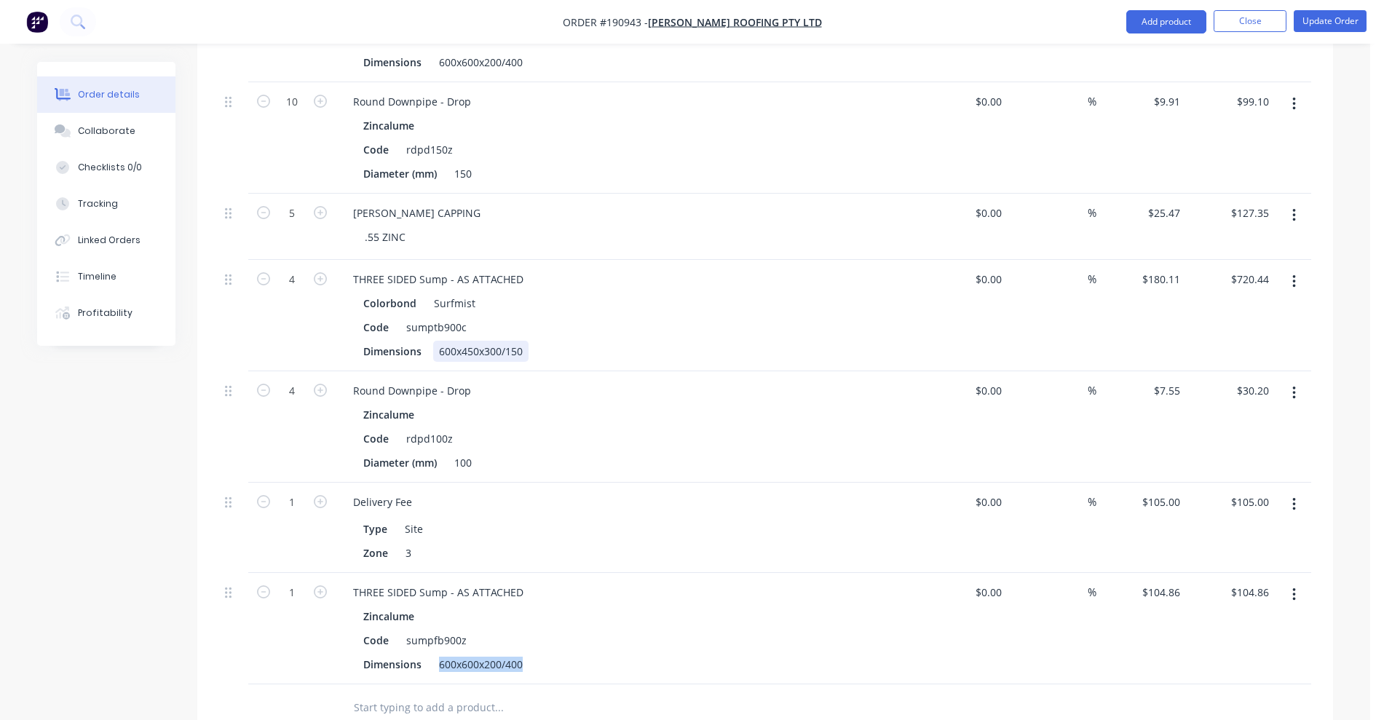
scroll to position [1939, 0]
drag, startPoint x: 440, startPoint y: 352, endPoint x: 545, endPoint y: 355, distance: 104.9
click at [545, 355] on div "Dimensions 600x450x300/150" at bounding box center [623, 354] width 533 height 21
copy div "600x450x300/150"
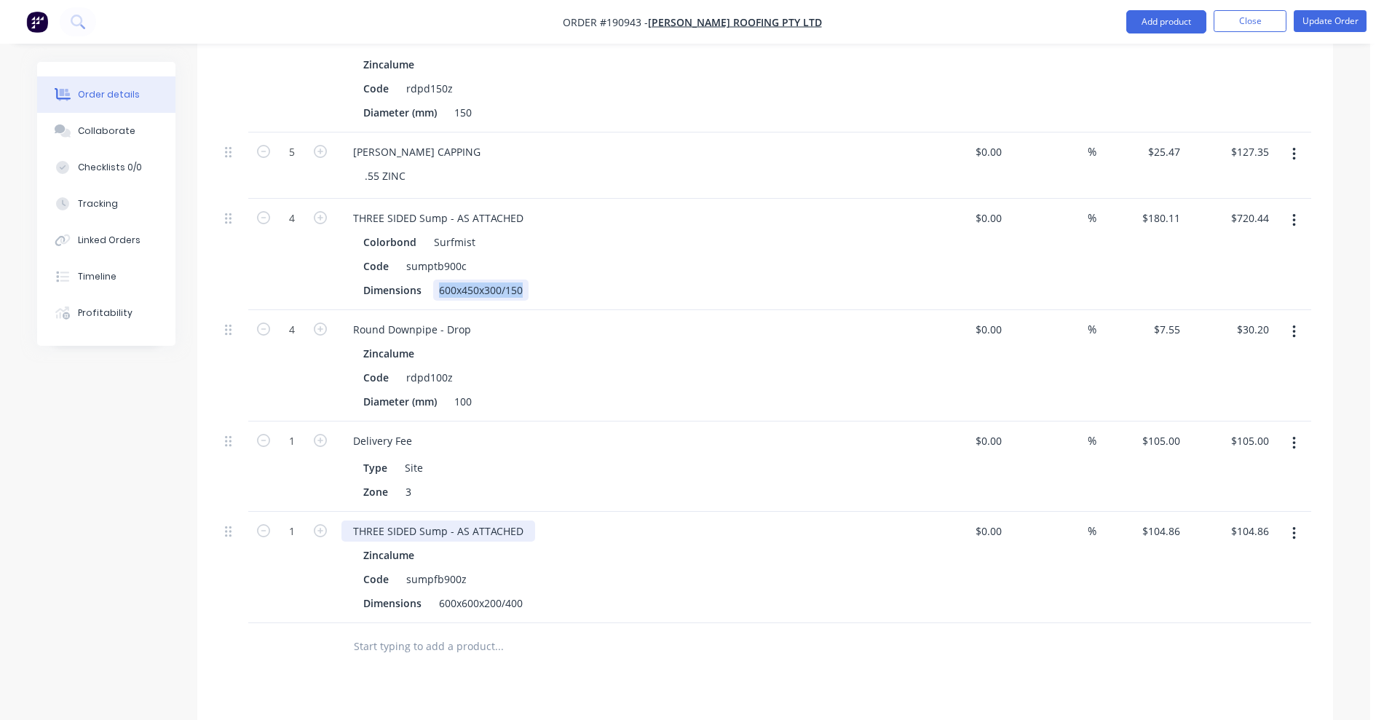
scroll to position [2030, 0]
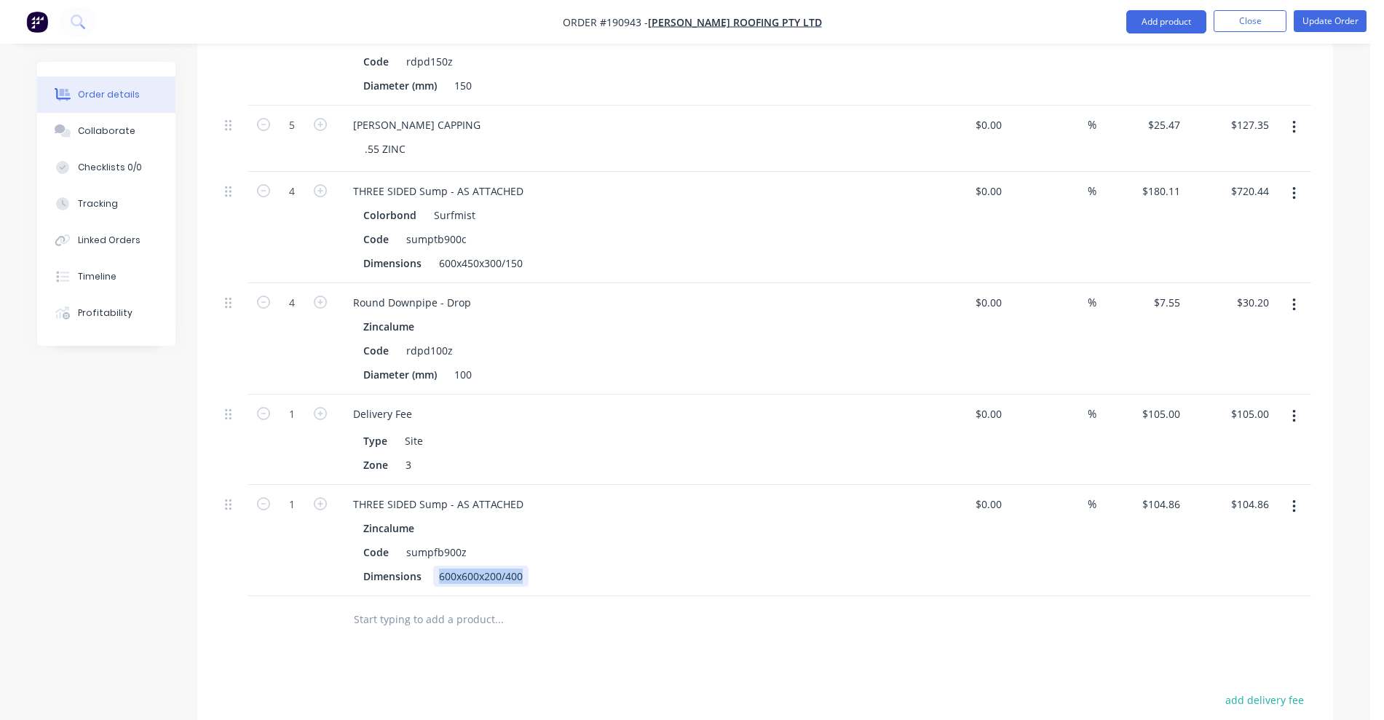
drag, startPoint x: 440, startPoint y: 575, endPoint x: 566, endPoint y: 577, distance: 126.7
click at [566, 577] on div "Dimensions 600x600x200/400" at bounding box center [623, 576] width 533 height 21
paste div
click at [619, 526] on div "Zincalume" at bounding box center [626, 528] width 527 height 21
click at [325, 500] on icon "button" at bounding box center [320, 503] width 13 height 13
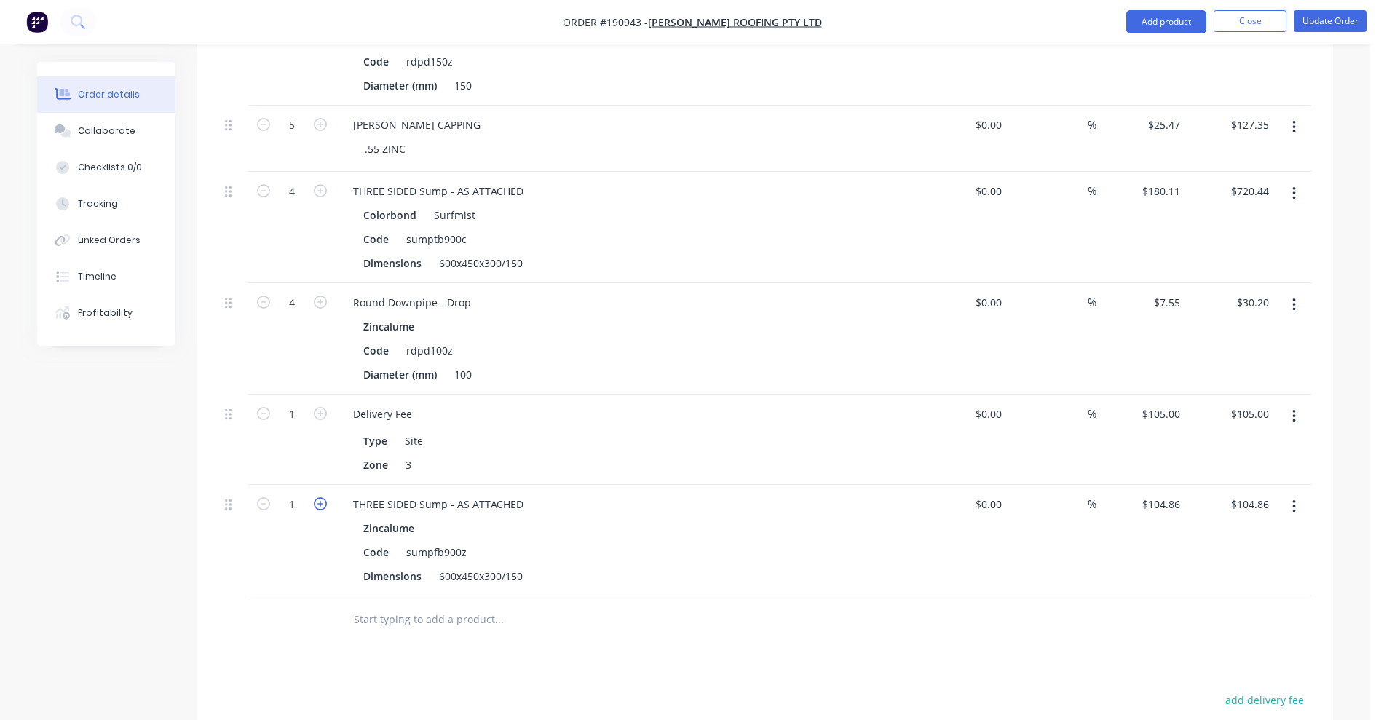
type input "2"
type input "$209.72"
click at [325, 500] on icon "button" at bounding box center [320, 503] width 13 height 13
type input "3"
type input "$314.58"
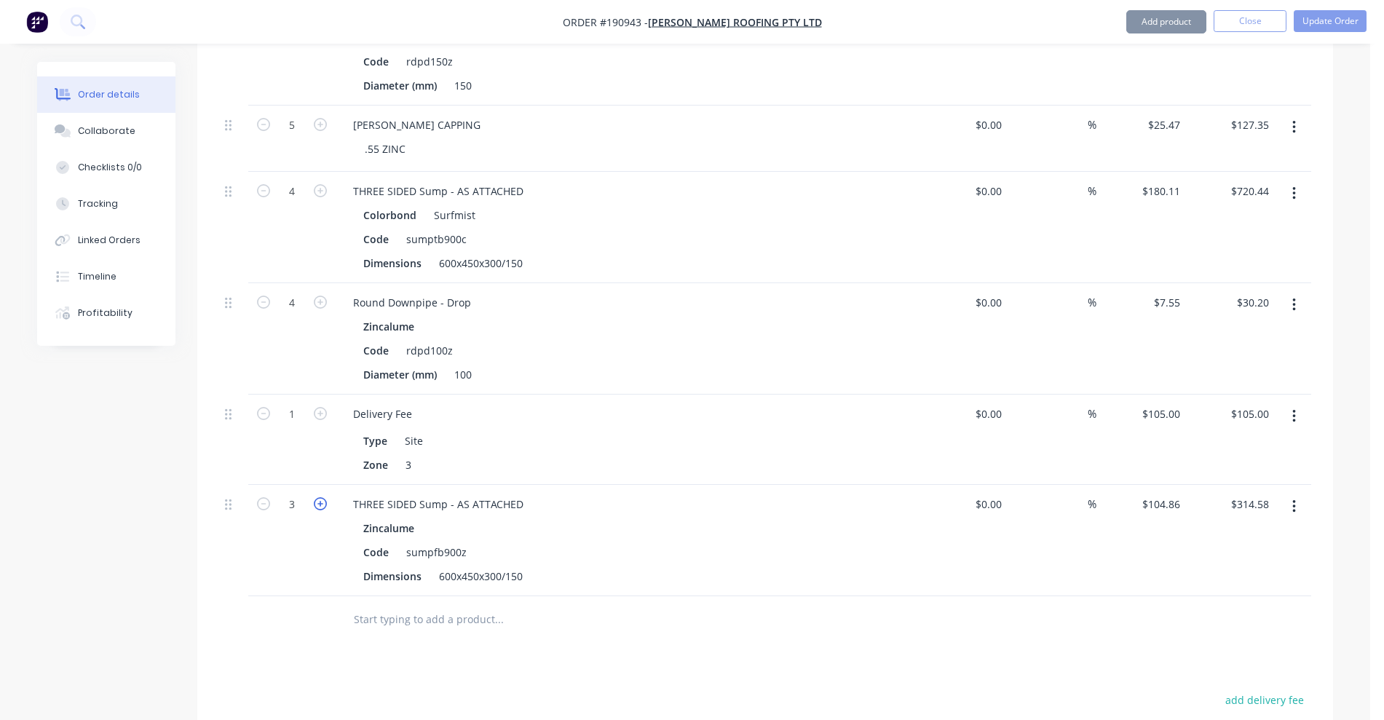
click at [325, 500] on icon "button" at bounding box center [320, 503] width 13 height 13
type input "4"
type input "$419.44"
click at [1296, 194] on button "button" at bounding box center [1294, 194] width 34 height 26
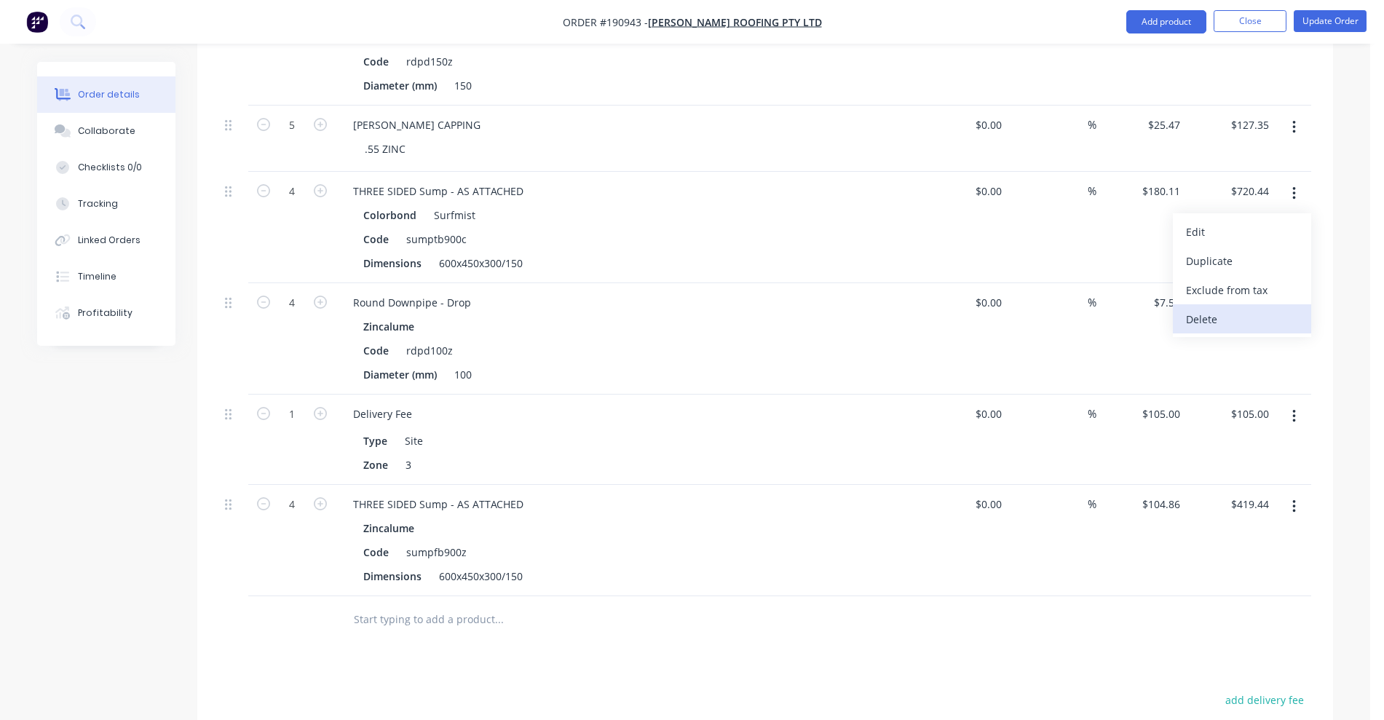
click at [1284, 311] on div "Delete" at bounding box center [1242, 319] width 112 height 21
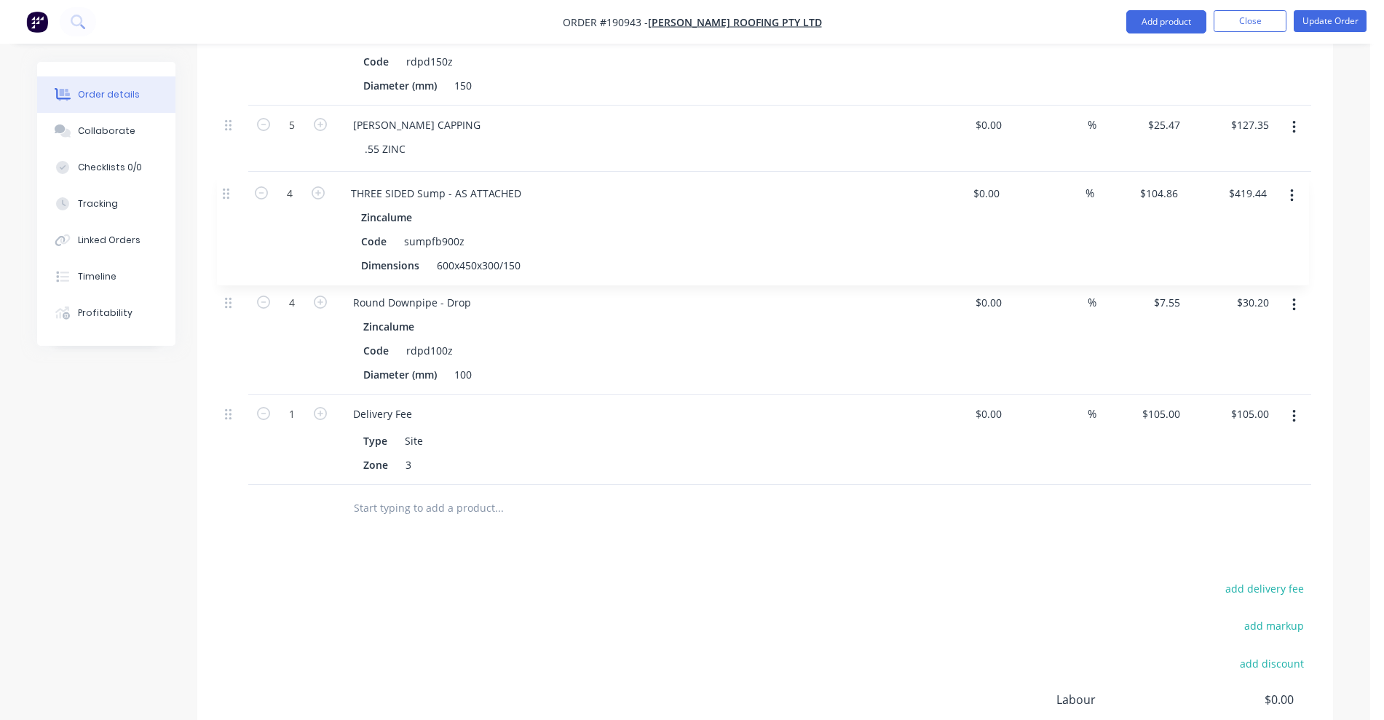
drag, startPoint x: 226, startPoint y: 392, endPoint x: 227, endPoint y: 176, distance: 215.5
click at [1321, 10] on button "Update Order" at bounding box center [1330, 21] width 73 height 22
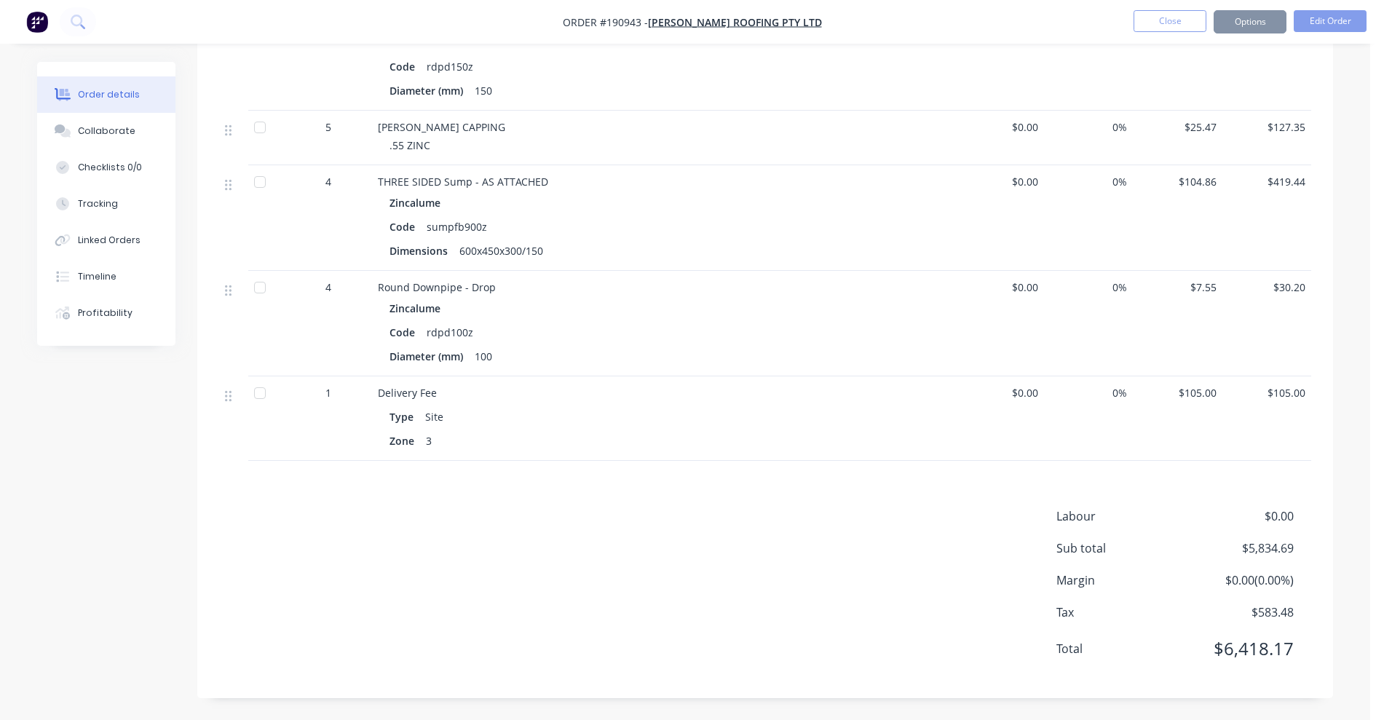
scroll to position [0, 0]
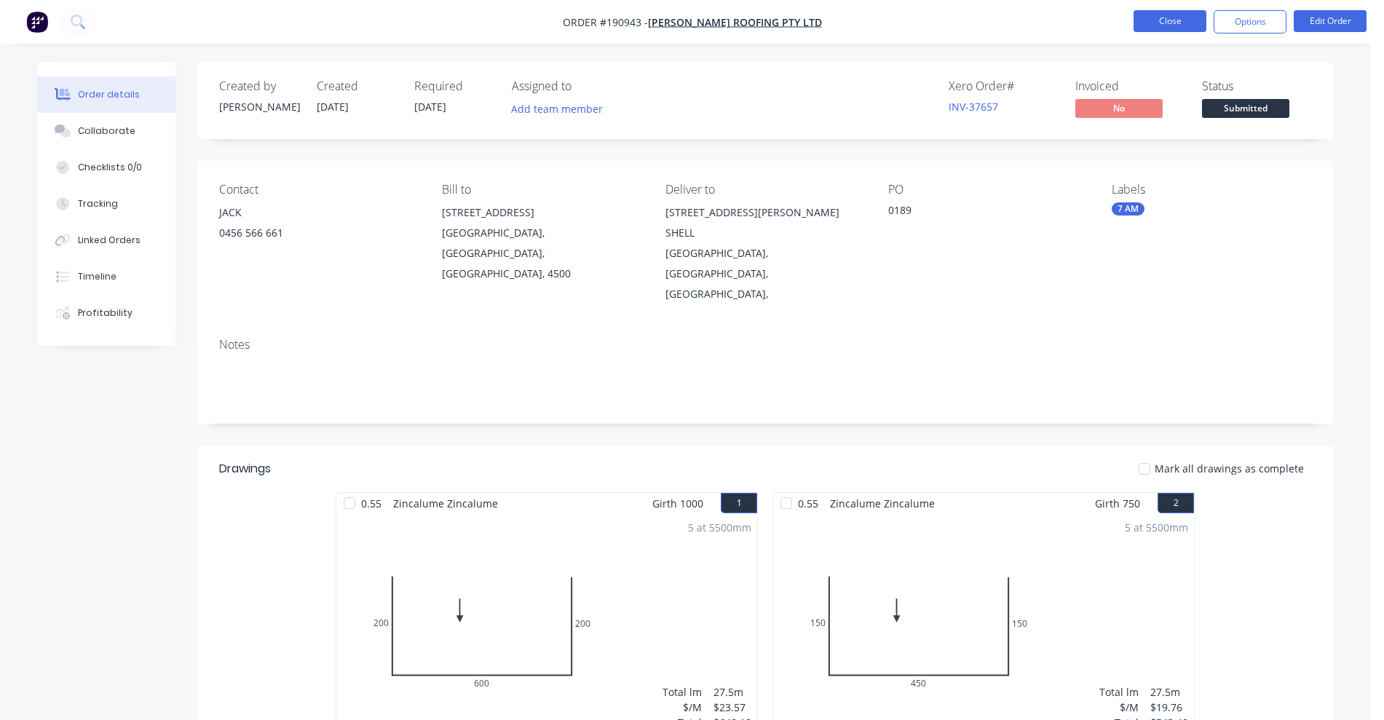
click at [1171, 15] on button "Close" at bounding box center [1170, 21] width 73 height 22
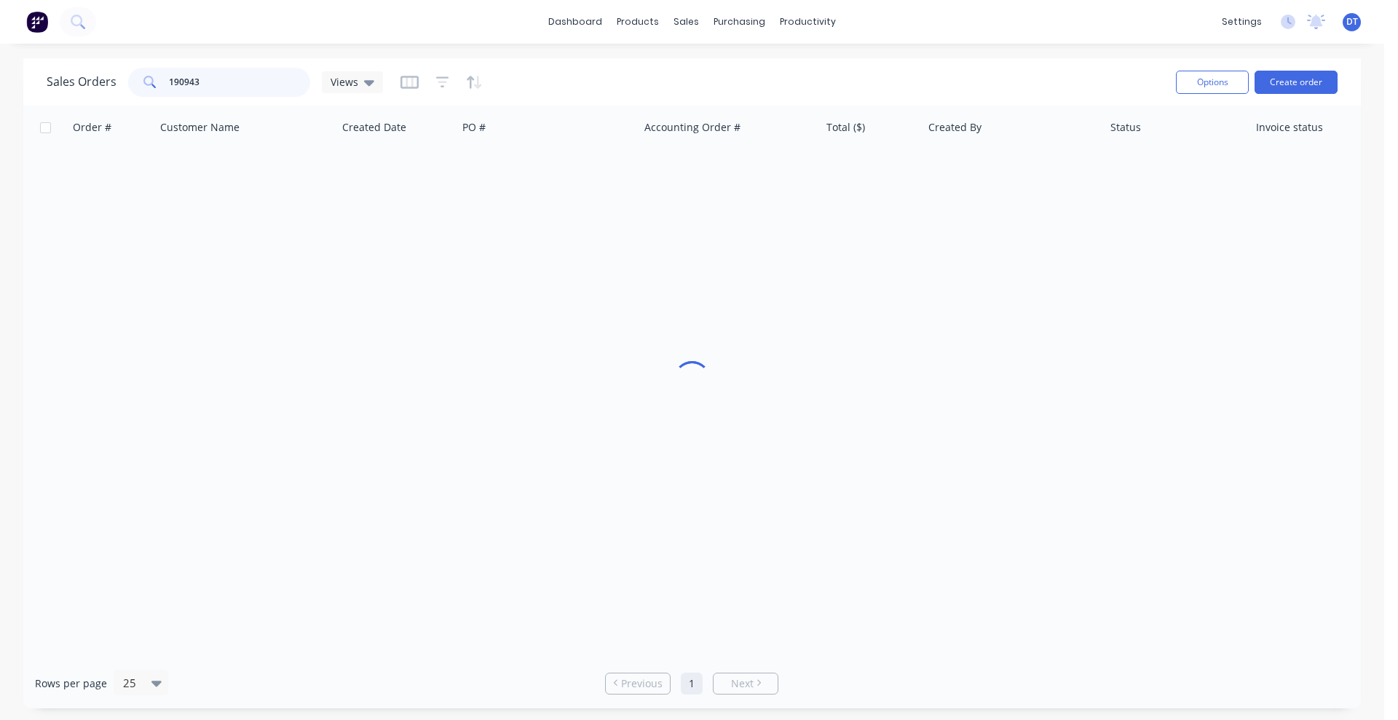
drag, startPoint x: 137, startPoint y: 85, endPoint x: 81, endPoint y: 85, distance: 56.1
click at [81, 85] on div "Sales Orders 190943 Views" at bounding box center [215, 82] width 336 height 29
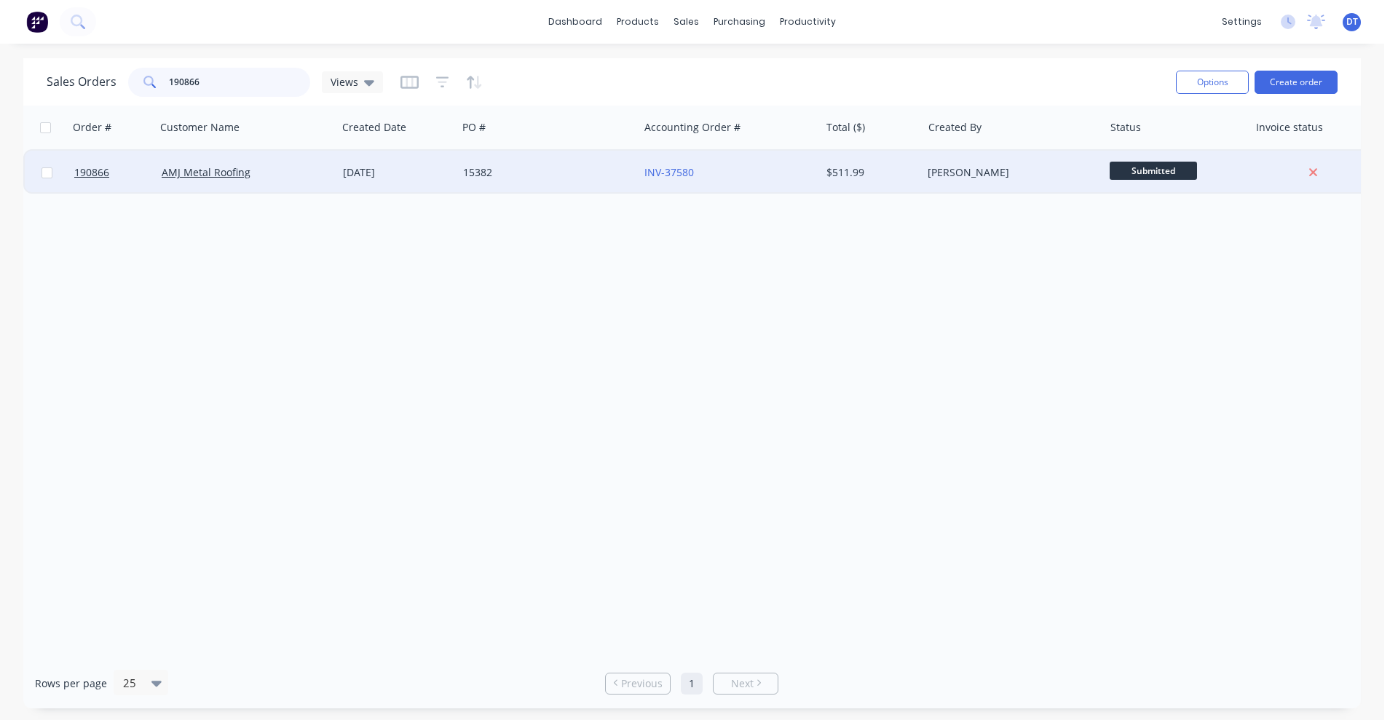
type input "190866"
click at [561, 183] on div "15382" at bounding box center [547, 173] width 181 height 44
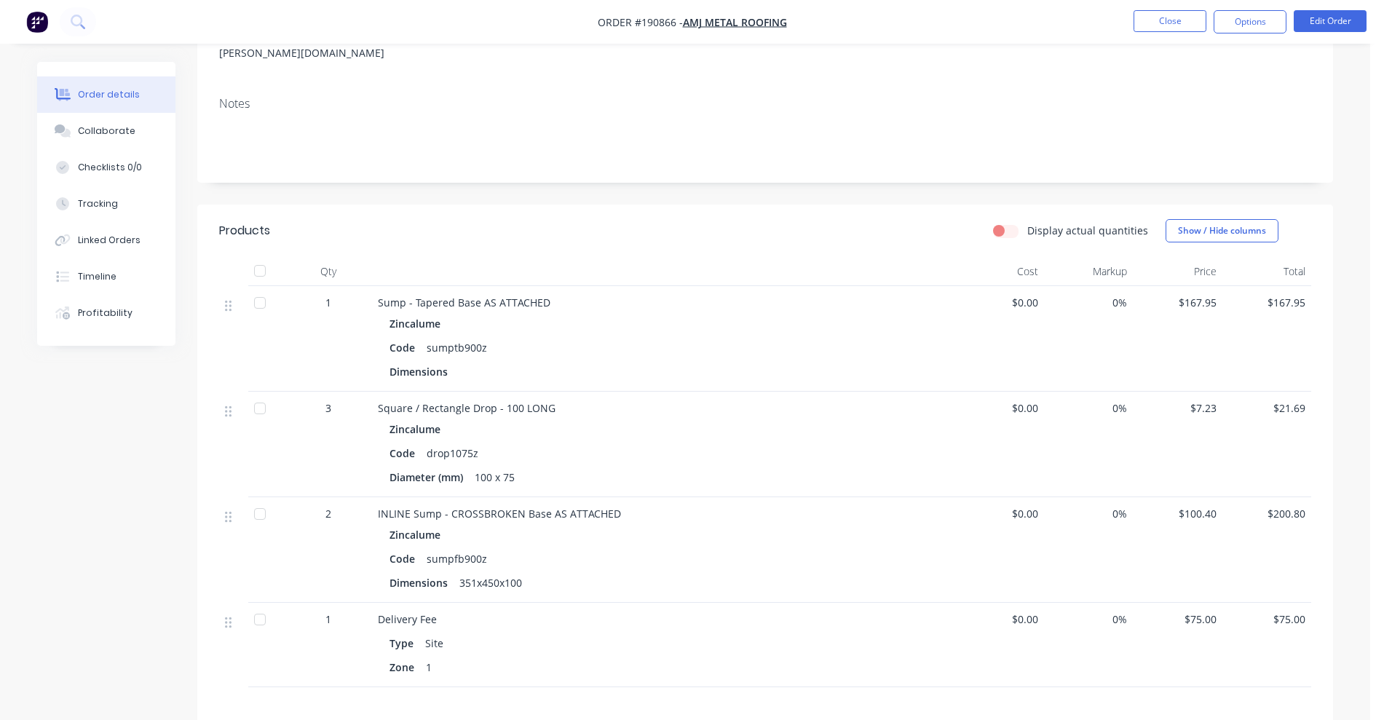
scroll to position [273, 0]
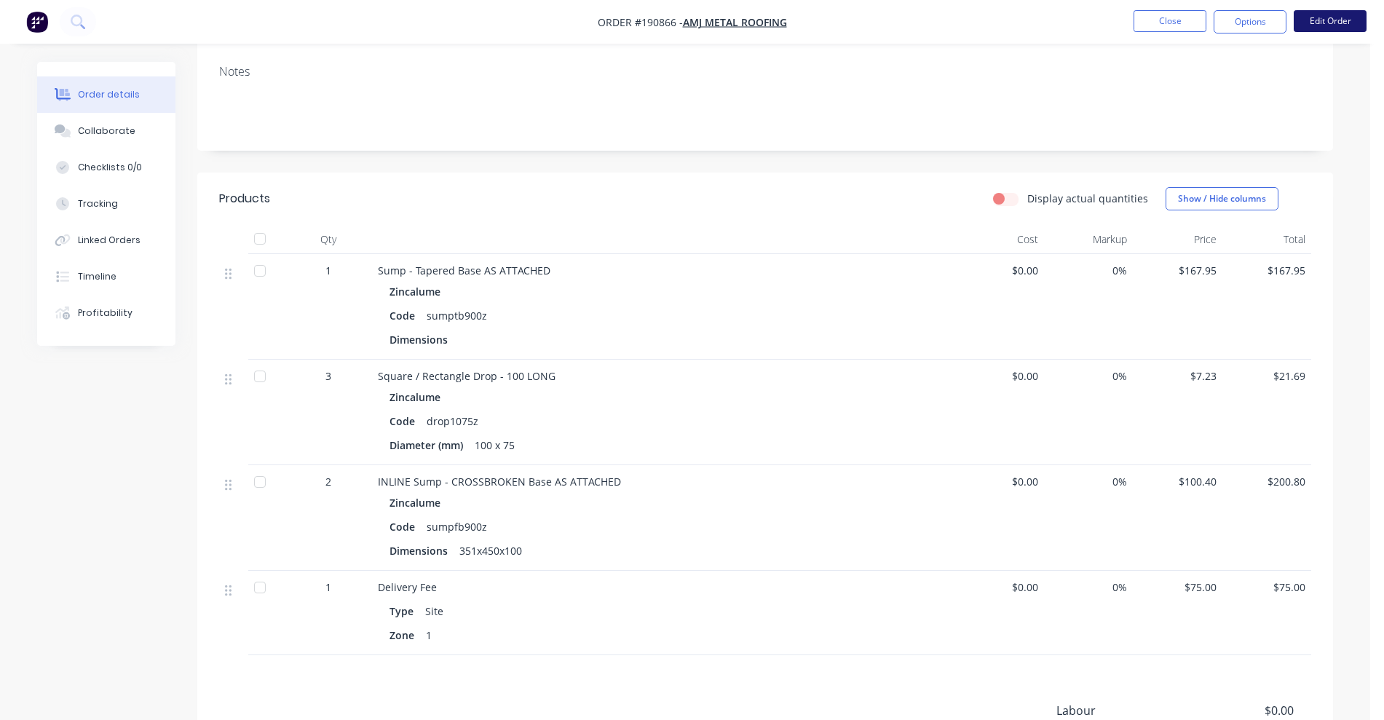
click at [1348, 18] on button "Edit Order" at bounding box center [1330, 21] width 73 height 22
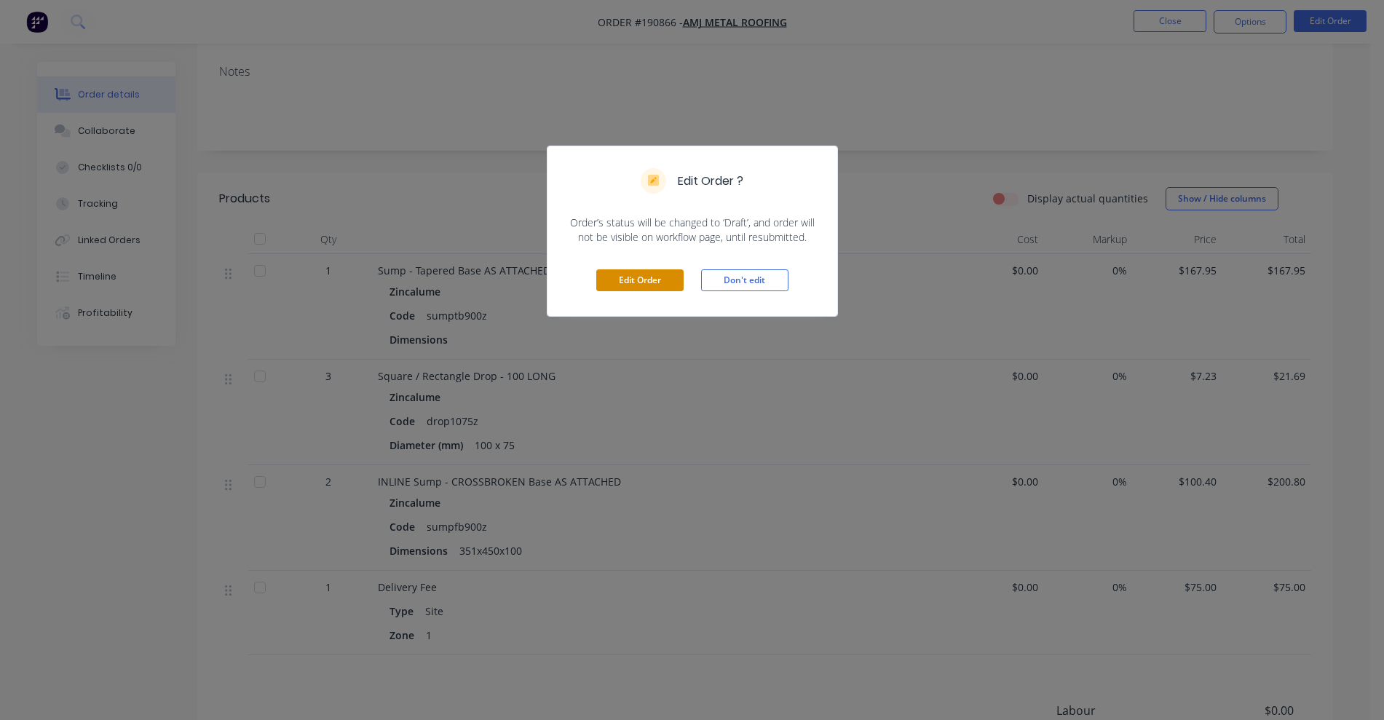
click at [611, 280] on button "Edit Order" at bounding box center [639, 280] width 87 height 22
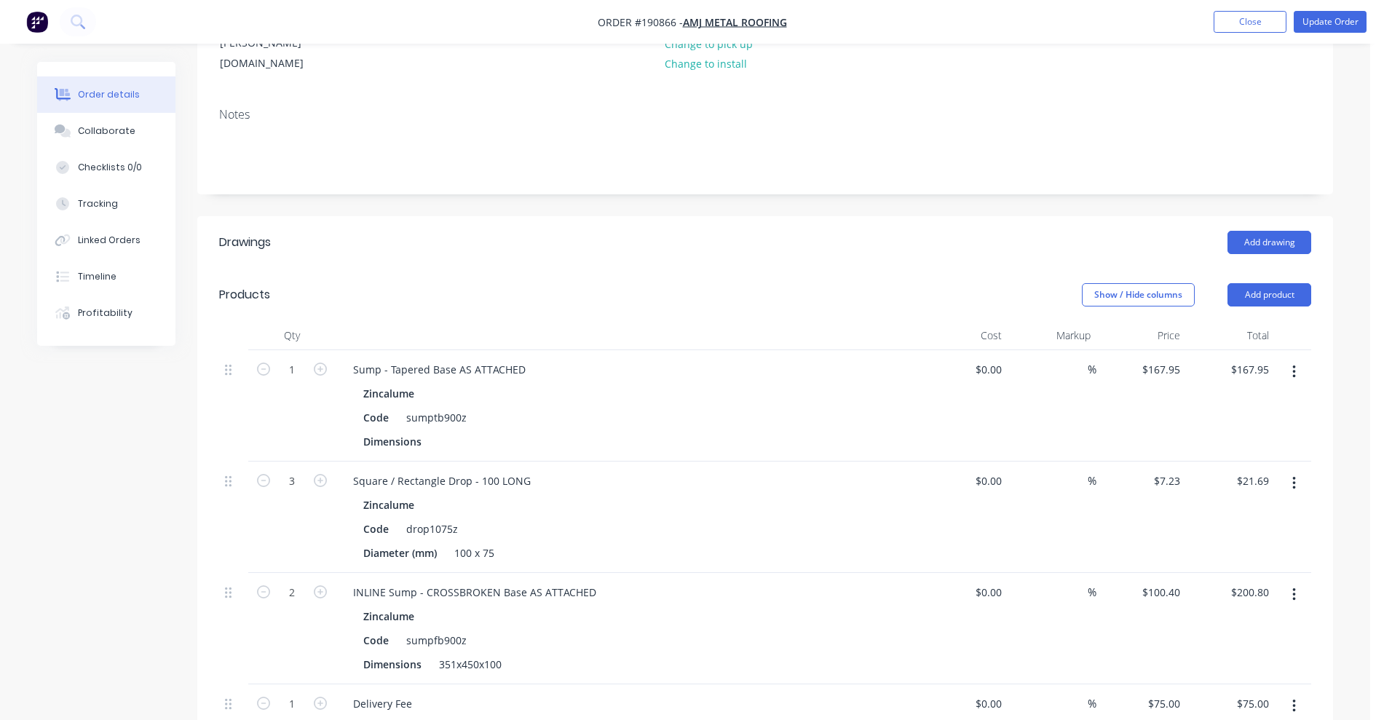
click at [1294, 364] on icon "button" at bounding box center [1294, 372] width 4 height 16
click at [1246, 487] on div "Delete" at bounding box center [1242, 497] width 112 height 21
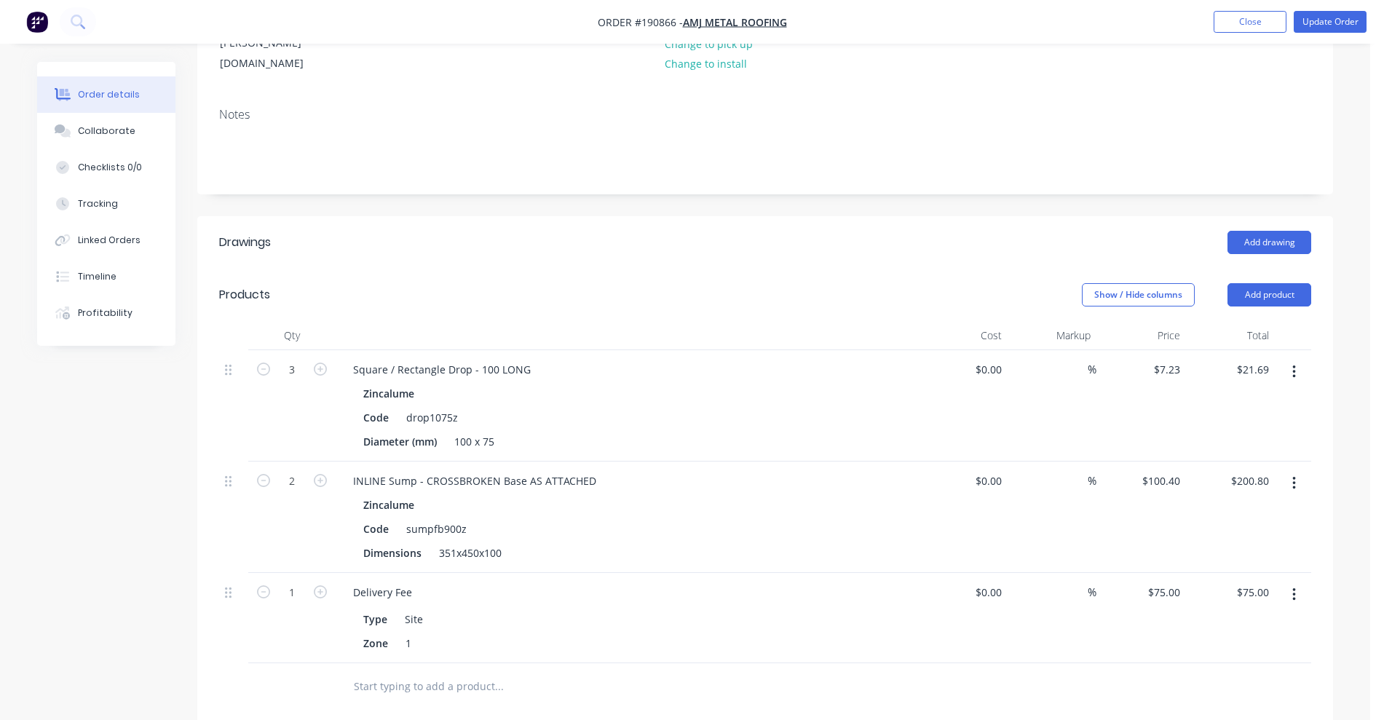
click at [1297, 470] on button "button" at bounding box center [1294, 483] width 34 height 26
click at [1251, 540] on div "Duplicate" at bounding box center [1242, 550] width 112 height 21
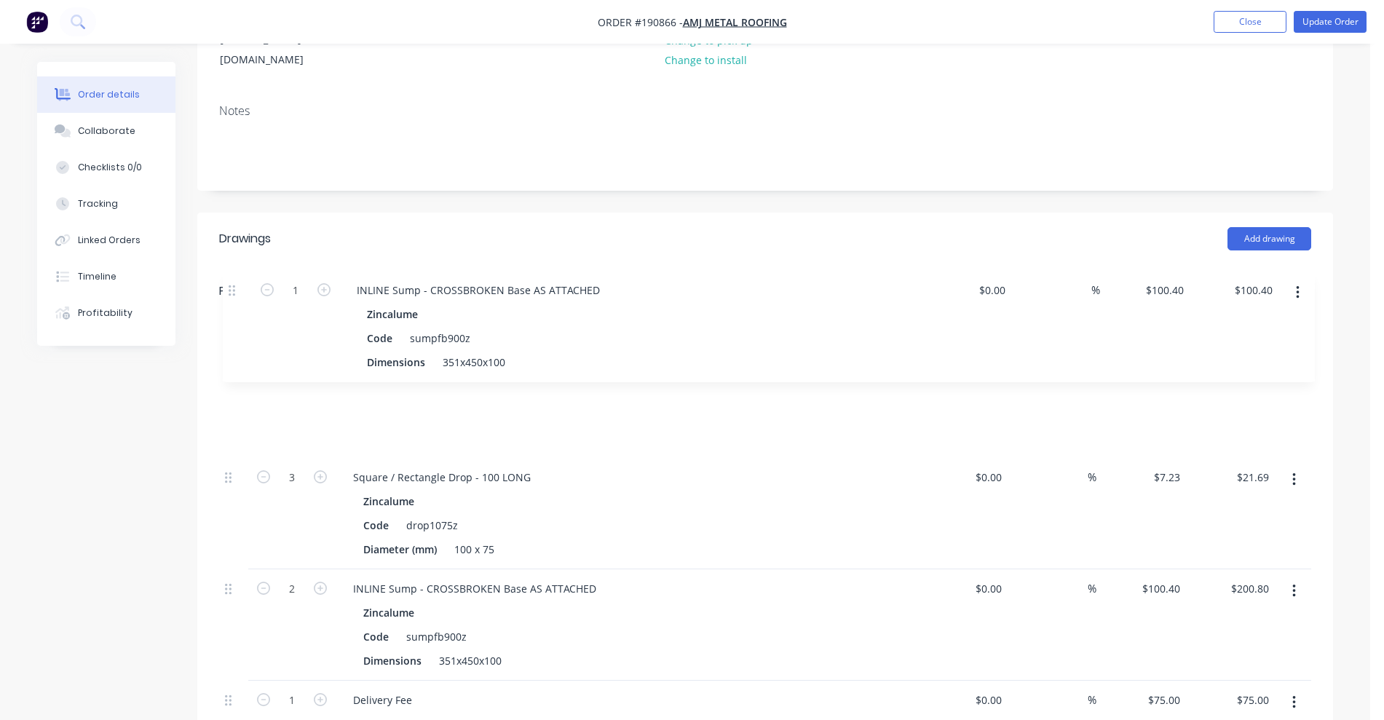
drag, startPoint x: 231, startPoint y: 622, endPoint x: 238, endPoint y: 274, distance: 348.8
click at [238, 317] on div "Qty Cost Markup Price Total 3 Square / Rectangle Drop - 100 LONG Zincalume Code…" at bounding box center [765, 544] width 1092 height 454
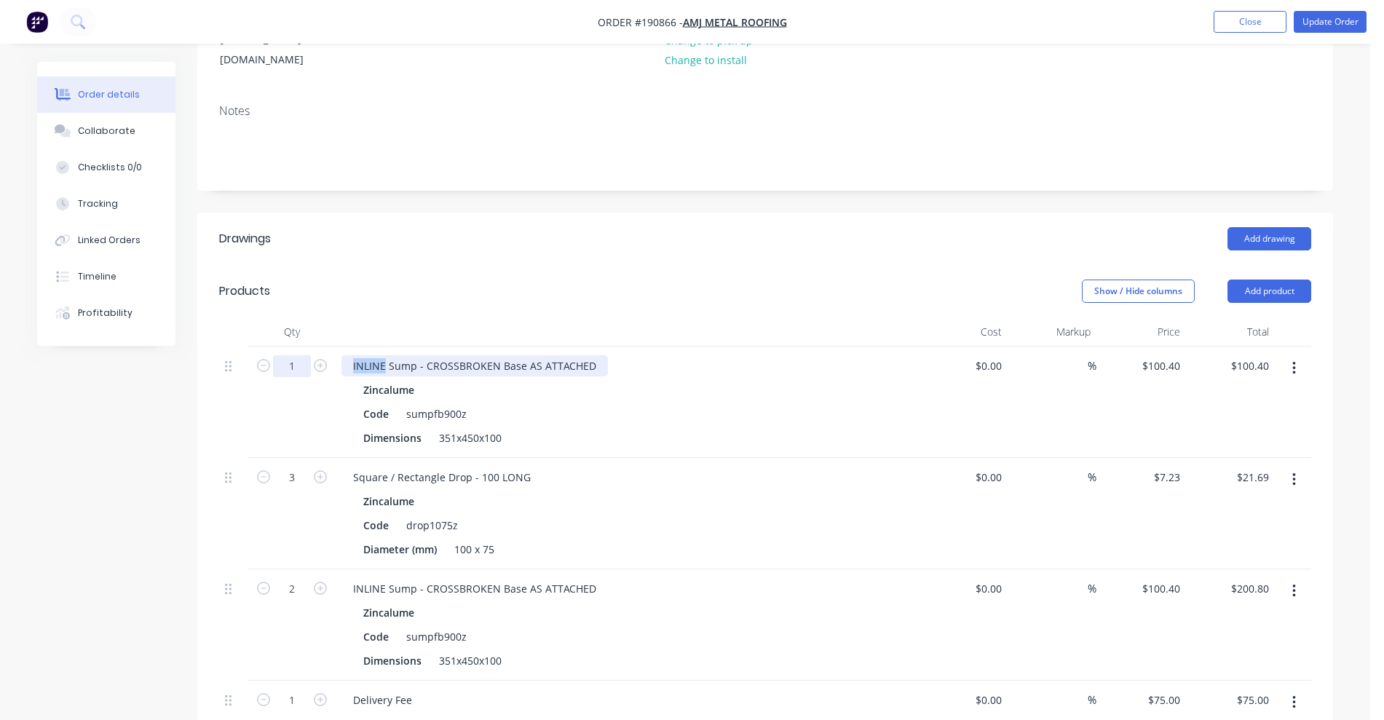
drag, startPoint x: 387, startPoint y: 302, endPoint x: 296, endPoint y: 294, distance: 90.6
click at [300, 347] on div "1 INLINE Sump - CROSSBROKEN Base AS ATTACHED Zincalume Code sumpfb900z Dimensio…" at bounding box center [765, 402] width 1092 height 111
drag, startPoint x: 484, startPoint y: 301, endPoint x: 391, endPoint y: 309, distance: 93.5
click at [391, 355] on div "Sump - CROSSBROKEN Base AS ATTACHED" at bounding box center [456, 365] width 231 height 21
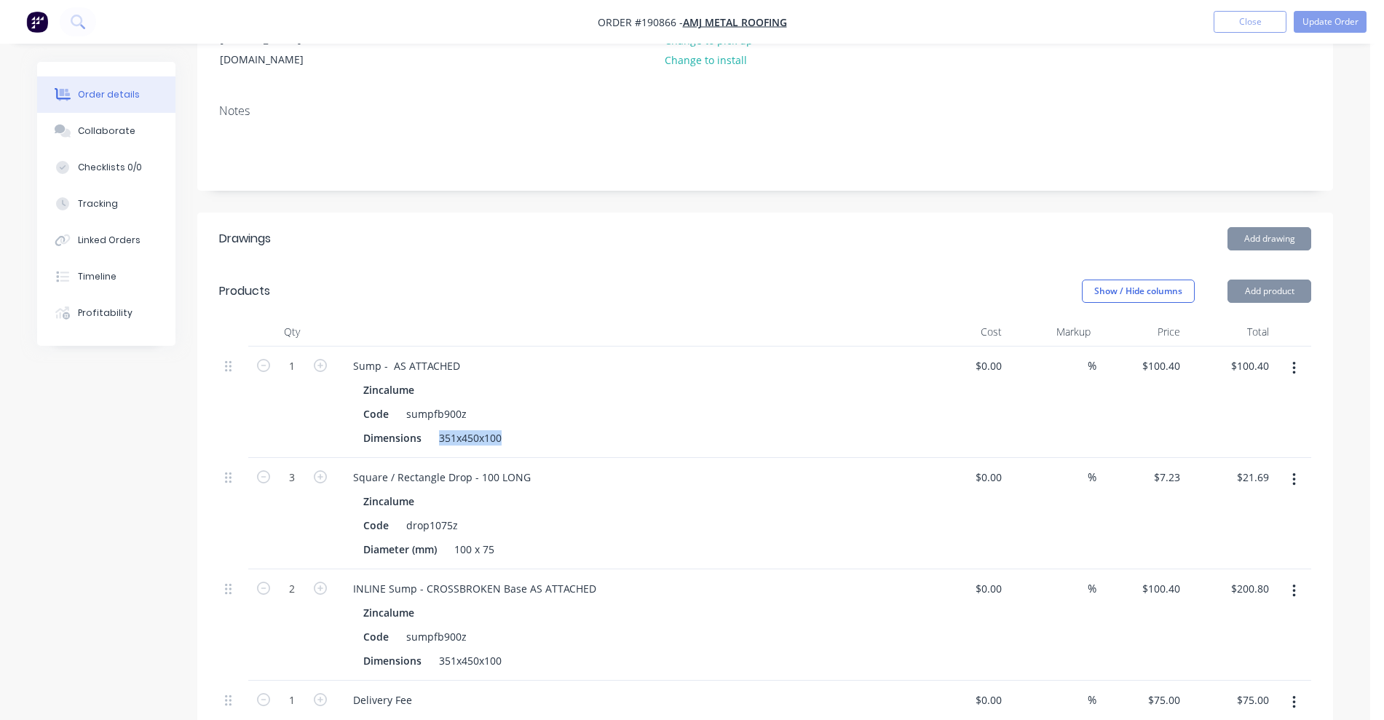
drag, startPoint x: 437, startPoint y: 377, endPoint x: 569, endPoint y: 403, distance: 134.9
click at [569, 403] on div "1 Sump - AS ATTACHED Zincalume Code sumpfb900z Dimensions 351x450x100 $0.00 $0.…" at bounding box center [765, 559] width 1092 height 424
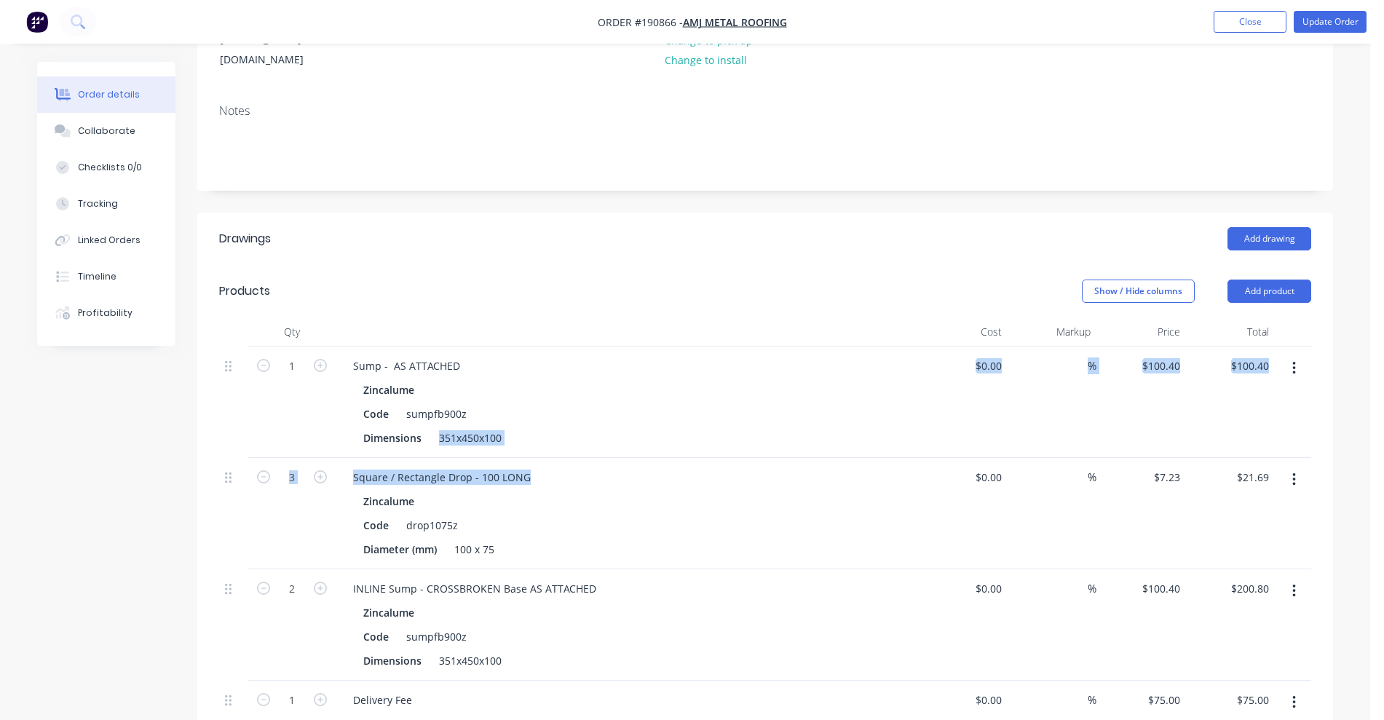
click at [590, 427] on div "Dimensions 351x450x100" at bounding box center [623, 437] width 533 height 21
drag, startPoint x: 438, startPoint y: 373, endPoint x: 507, endPoint y: 373, distance: 69.9
click at [507, 427] on div "351x450x100" at bounding box center [470, 437] width 74 height 21
drag, startPoint x: 435, startPoint y: 598, endPoint x: 538, endPoint y: 599, distance: 102.7
click at [538, 650] on div "Dimensions 351x450x100" at bounding box center [623, 660] width 533 height 21
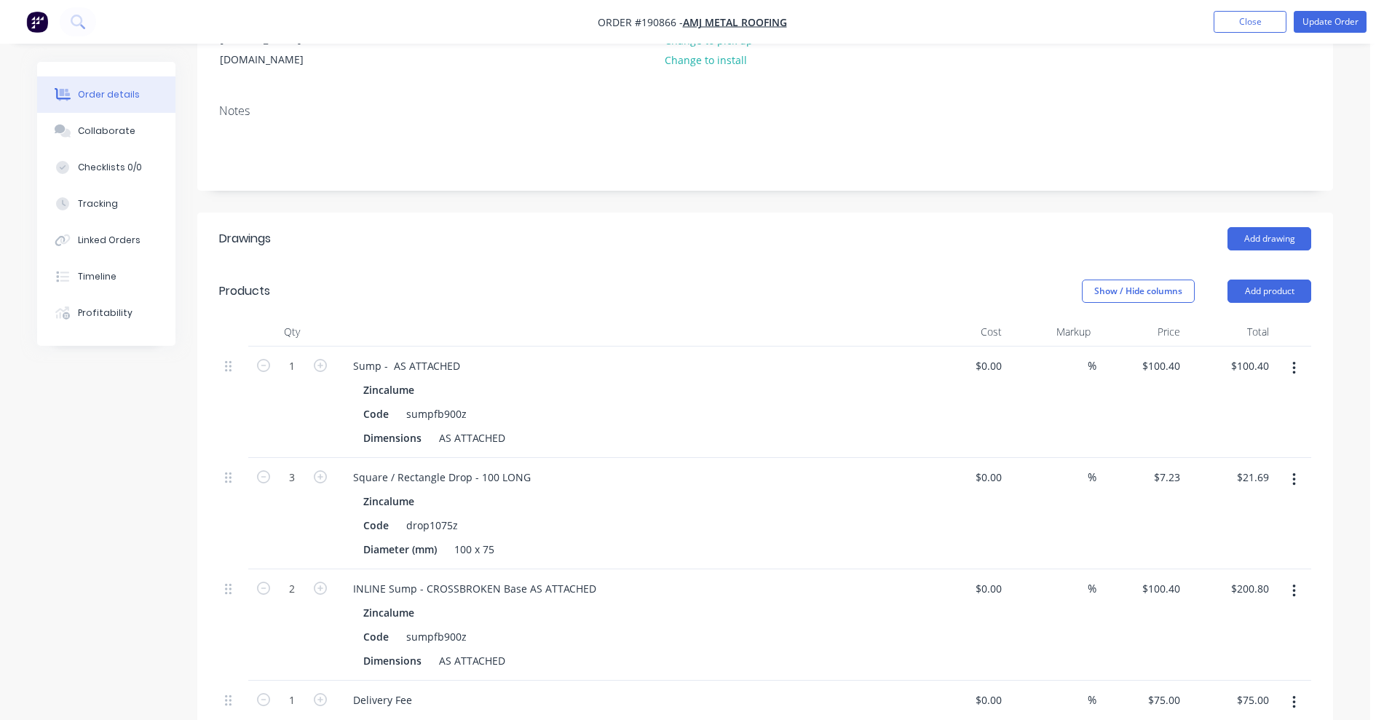
click at [679, 379] on div "Zincalume" at bounding box center [626, 389] width 527 height 21
click at [1334, 11] on button "Update Order" at bounding box center [1330, 22] width 73 height 22
